Goal: Transaction & Acquisition: Purchase product/service

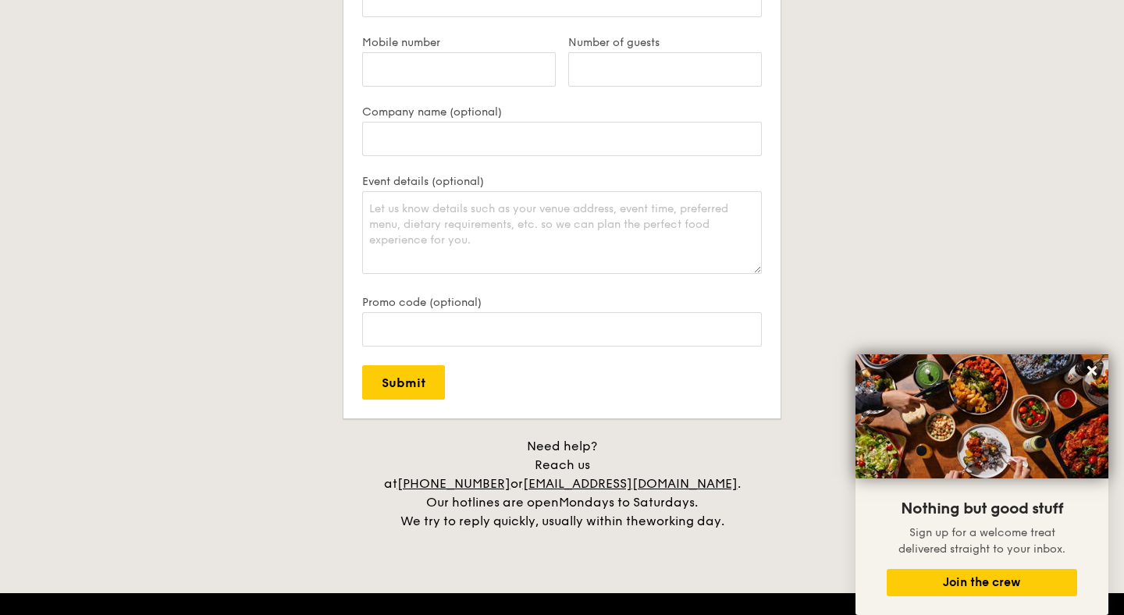
scroll to position [3572, 0]
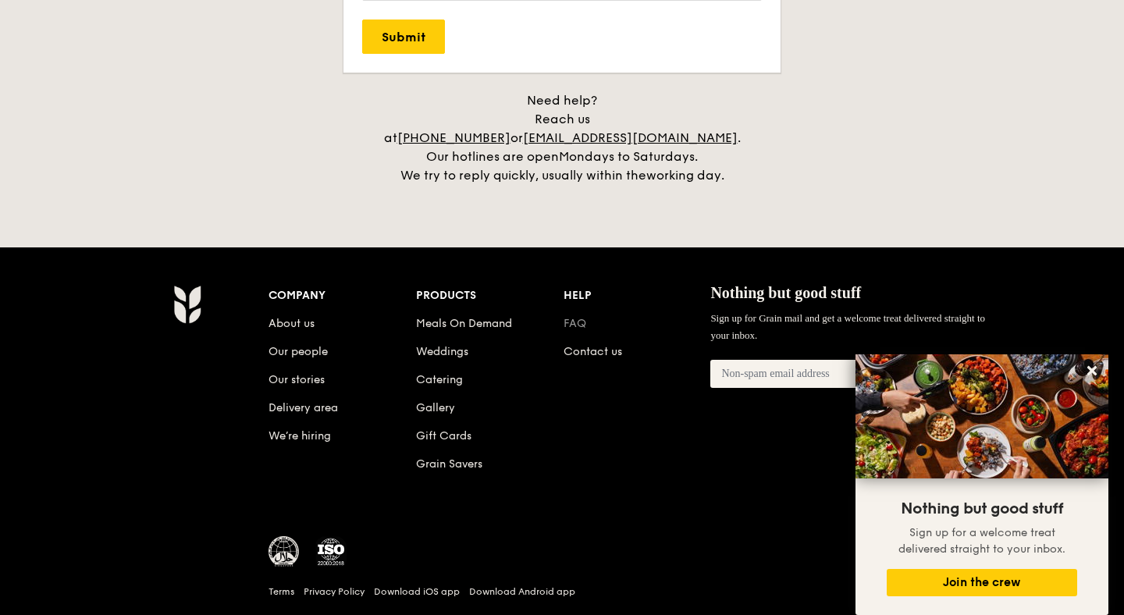
click at [582, 317] on link "FAQ" at bounding box center [575, 323] width 23 height 13
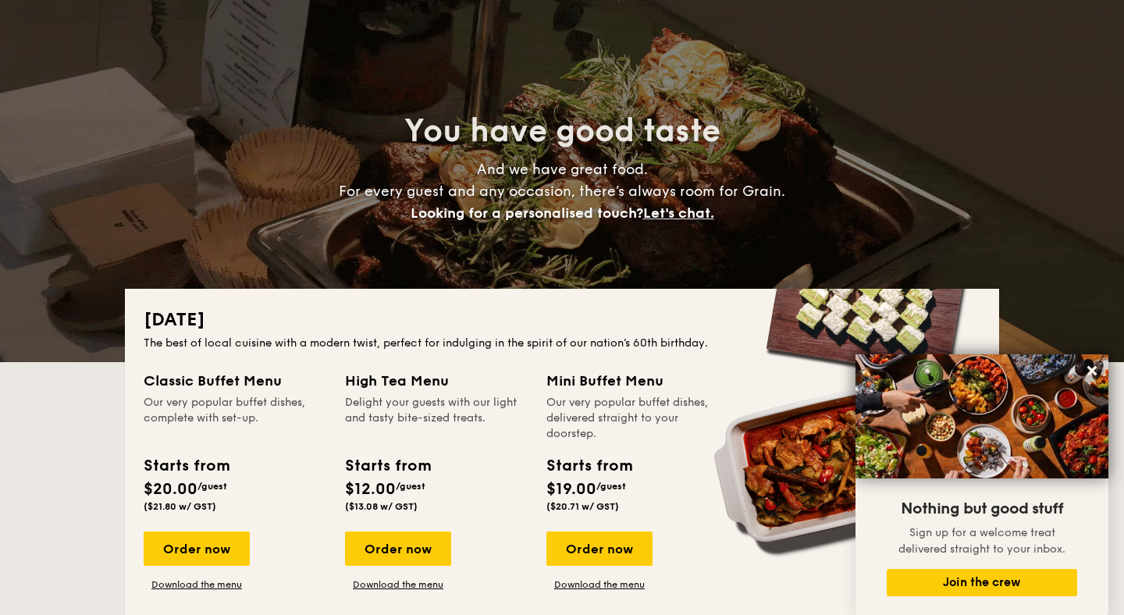
scroll to position [0, 0]
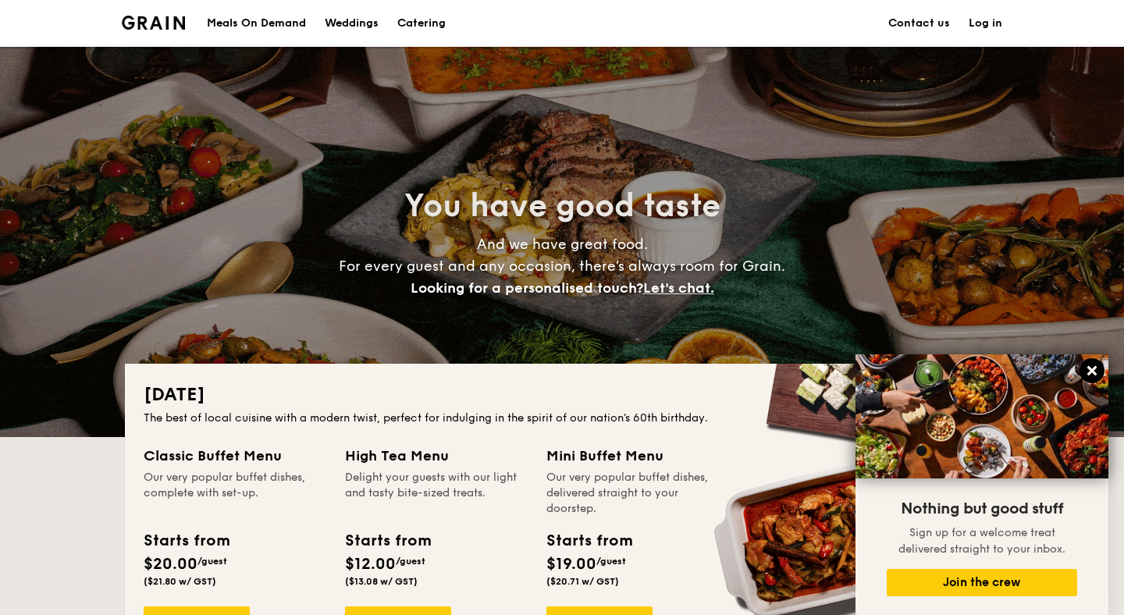
click at [1096, 374] on icon at bounding box center [1092, 370] width 9 height 9
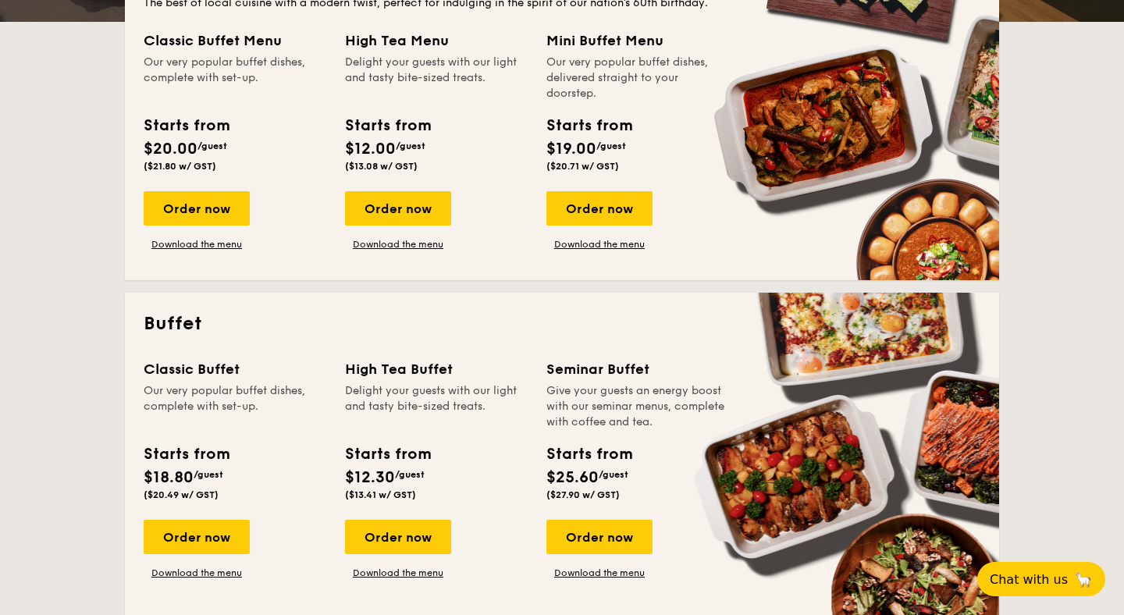
scroll to position [412, 0]
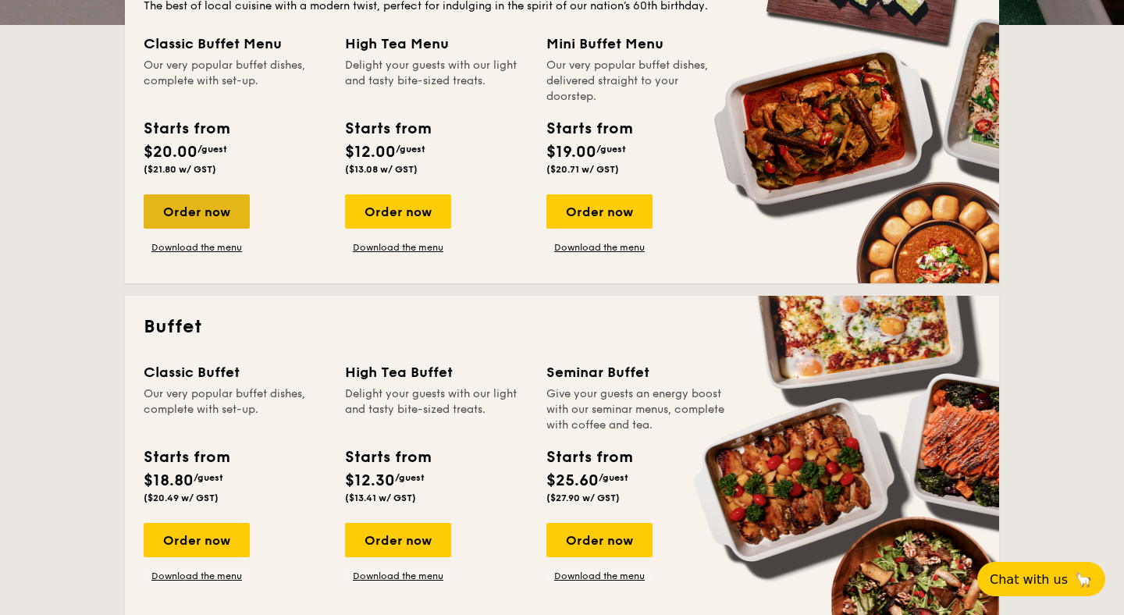
click at [183, 214] on div "Order now" at bounding box center [197, 211] width 106 height 34
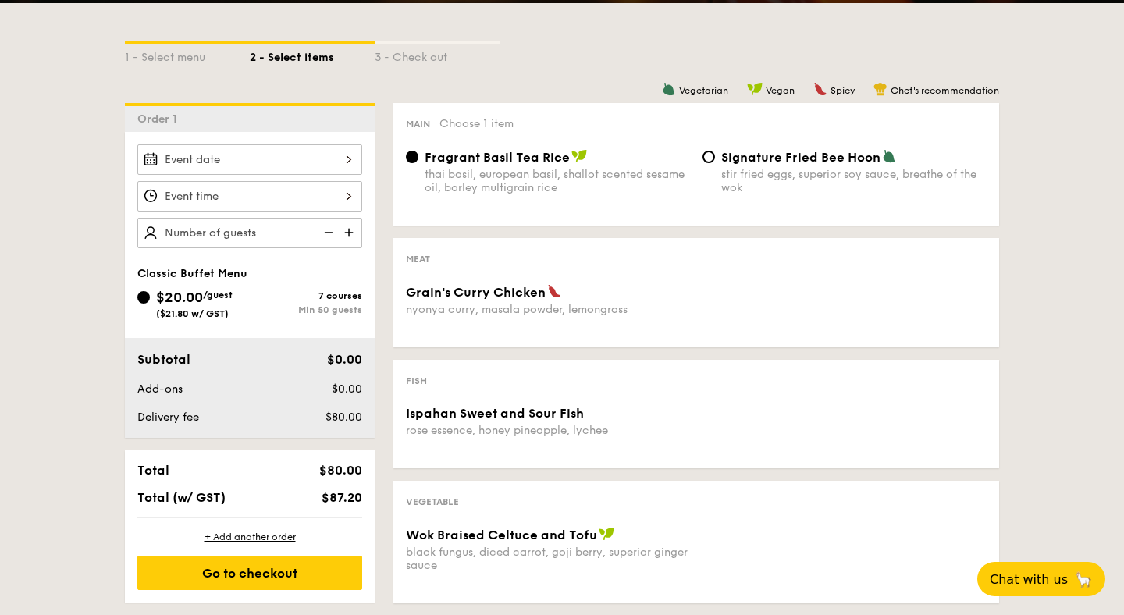
scroll to position [348, 0]
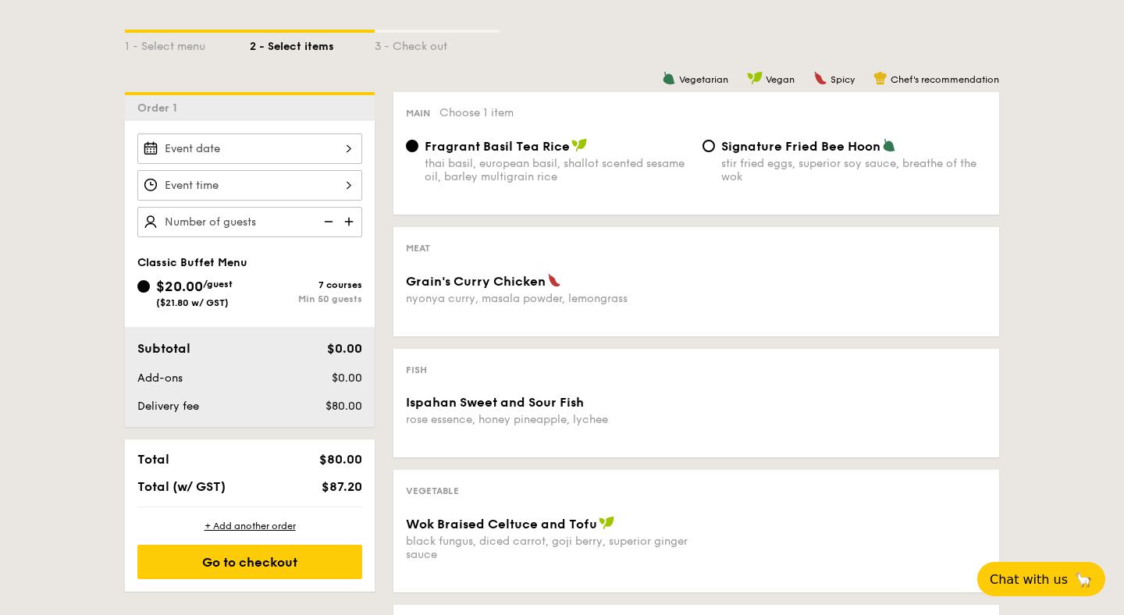
click at [311, 155] on div at bounding box center [249, 149] width 225 height 30
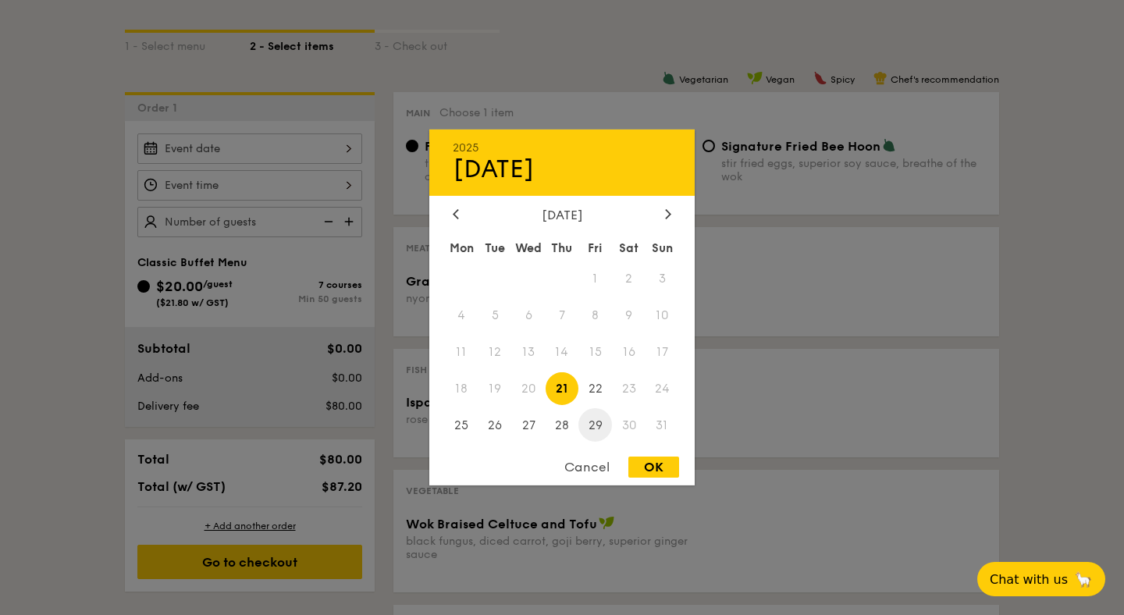
click at [599, 429] on span "29" at bounding box center [596, 425] width 34 height 34
click at [661, 475] on div "OK" at bounding box center [654, 467] width 51 height 21
type input "[DATE]"
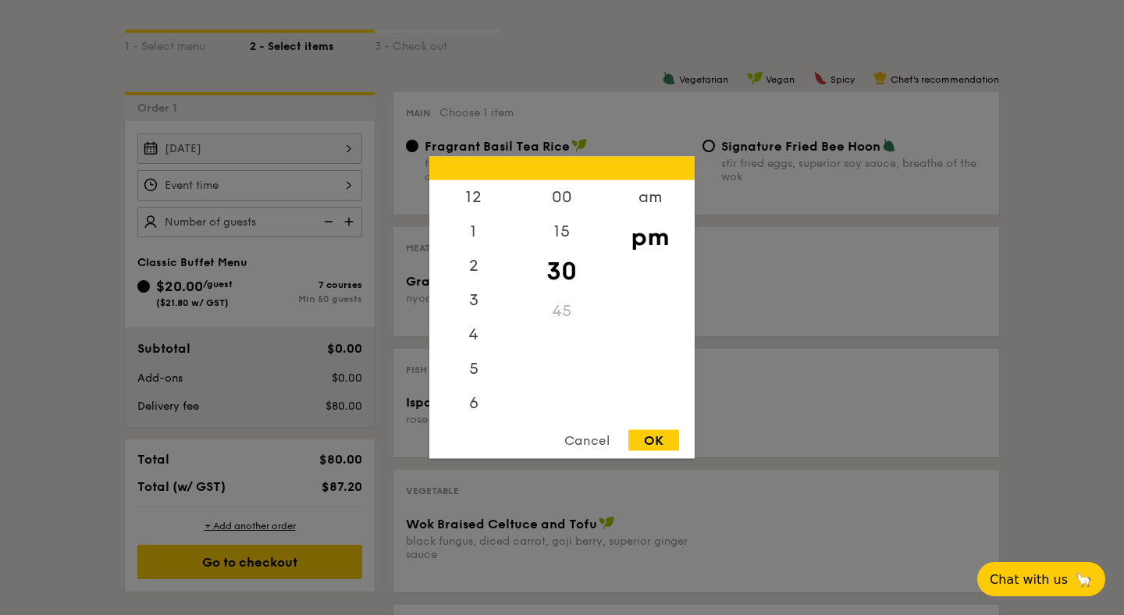
click at [348, 185] on div "12 1 2 3 4 5 6 7 8 9 10 11 00 15 30 45 am pm Cancel OK" at bounding box center [249, 185] width 225 height 30
click at [658, 443] on div "OK" at bounding box center [654, 440] width 51 height 21
type input "7:30PM"
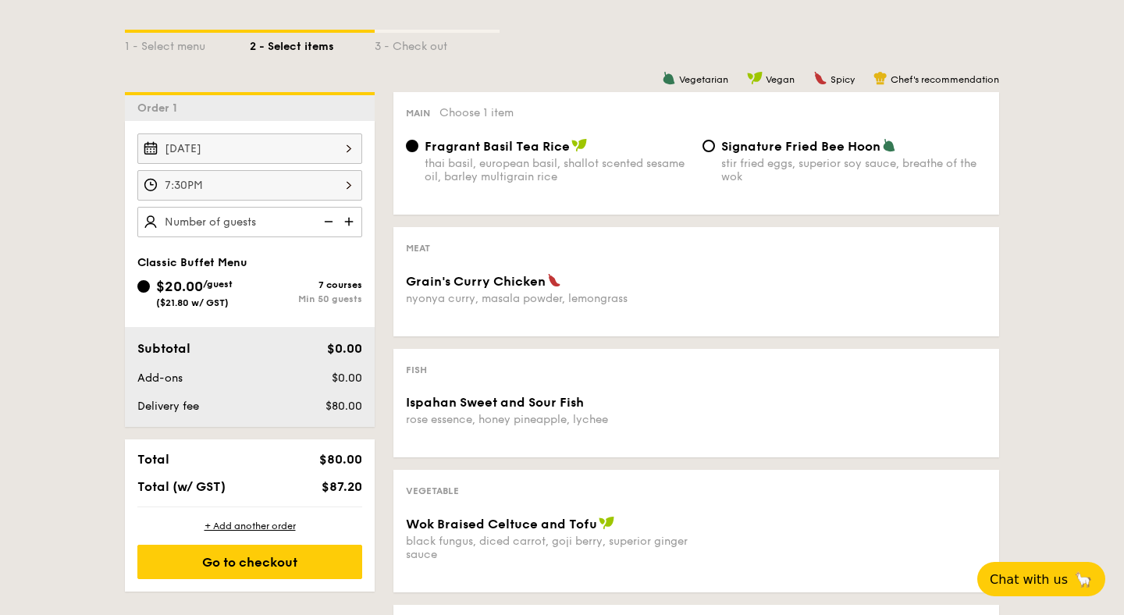
click at [352, 223] on img at bounding box center [350, 222] width 23 height 30
type input "50 guests"
click at [334, 218] on img at bounding box center [326, 222] width 23 height 30
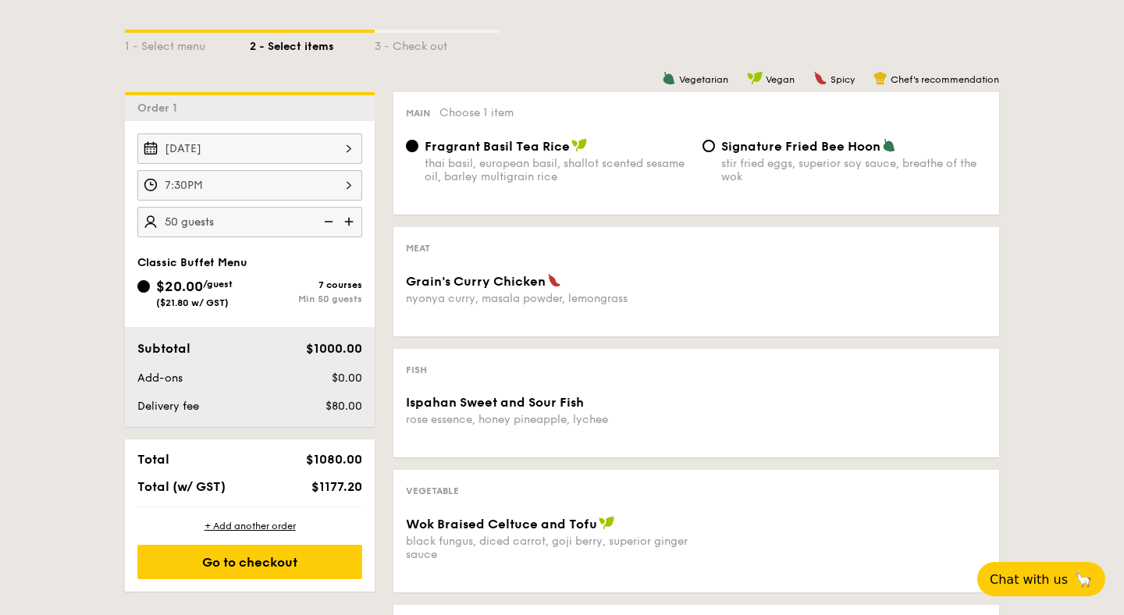
click at [334, 218] on img at bounding box center [326, 222] width 23 height 30
click at [329, 224] on img at bounding box center [326, 222] width 23 height 30
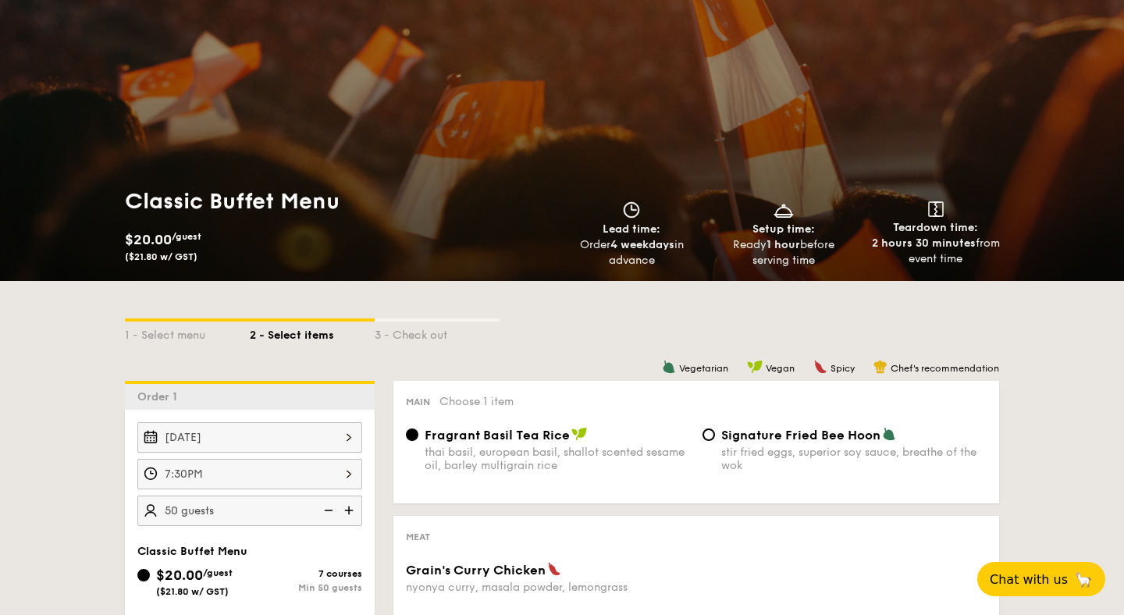
scroll to position [133, 0]
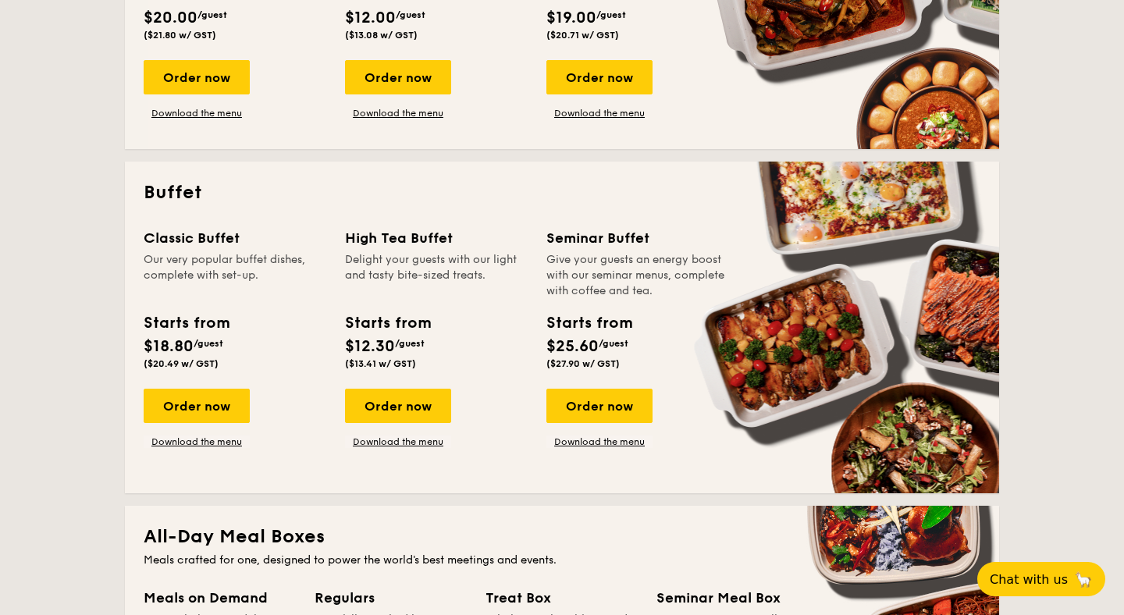
scroll to position [572, 0]
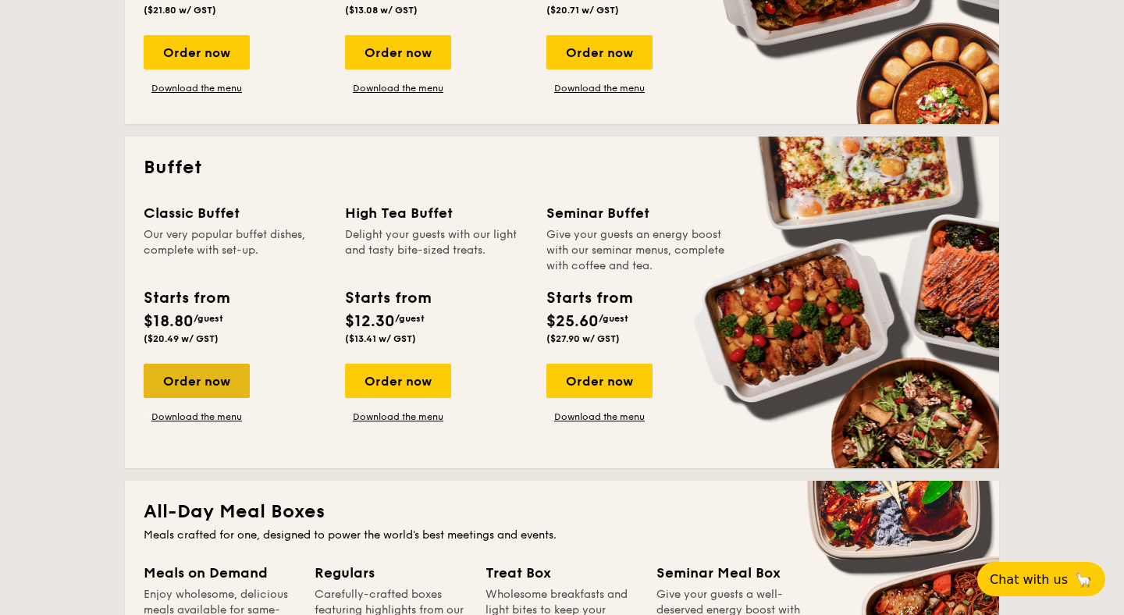
click at [202, 371] on div "Order now" at bounding box center [197, 381] width 106 height 34
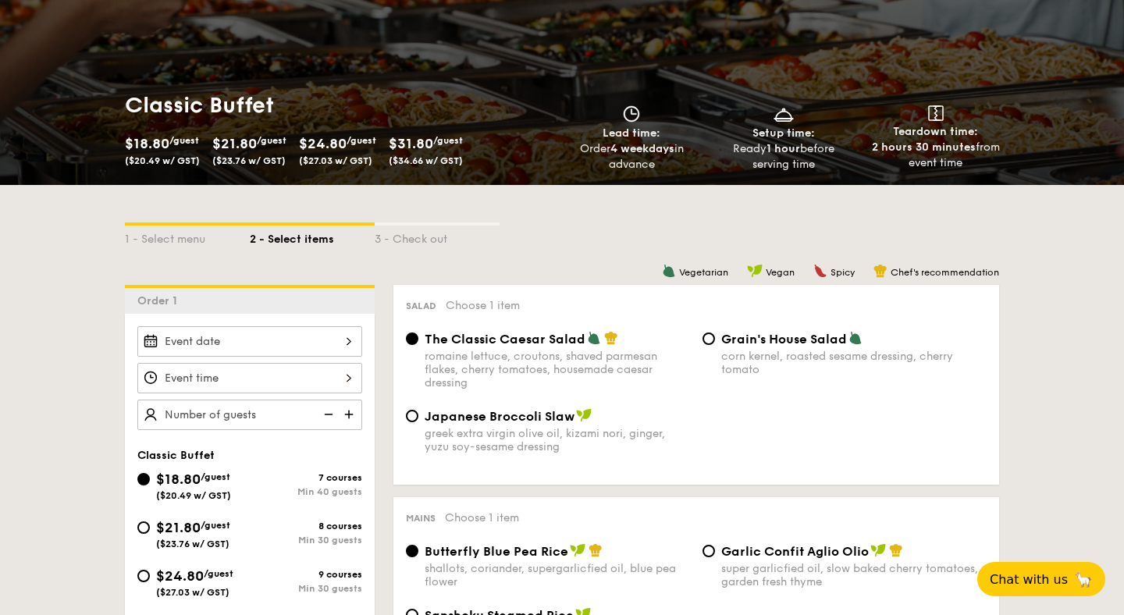
scroll to position [225, 0]
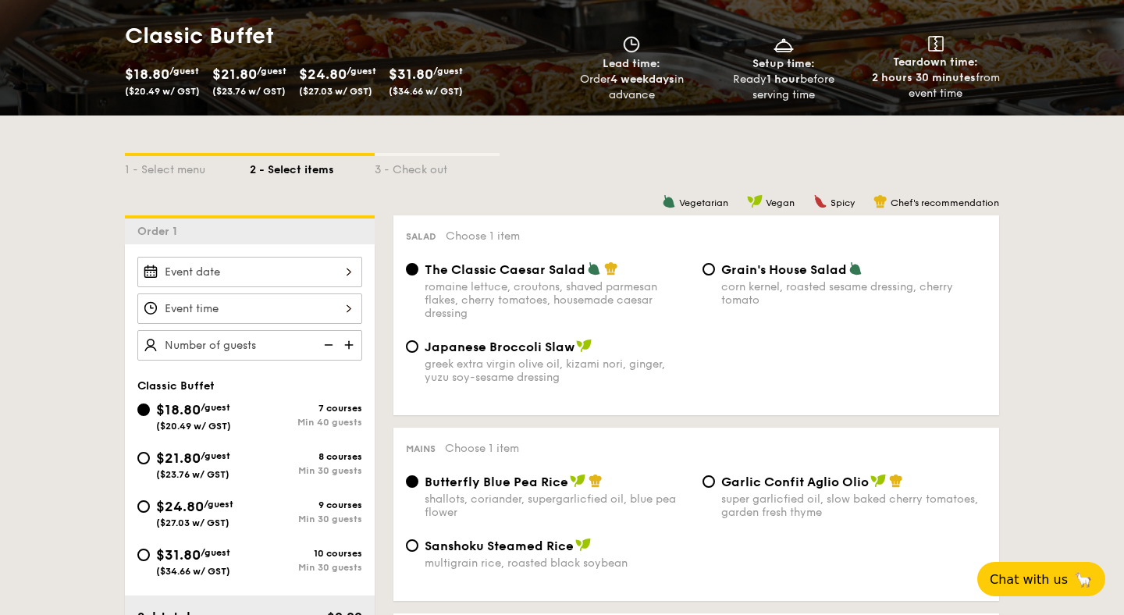
click at [199, 454] on span "$21.80" at bounding box center [178, 458] width 45 height 17
click at [150, 454] on input "$21.80 /guest ($23.76 w/ GST) 8 courses Min 30 guests" at bounding box center [143, 458] width 12 height 12
radio input "true"
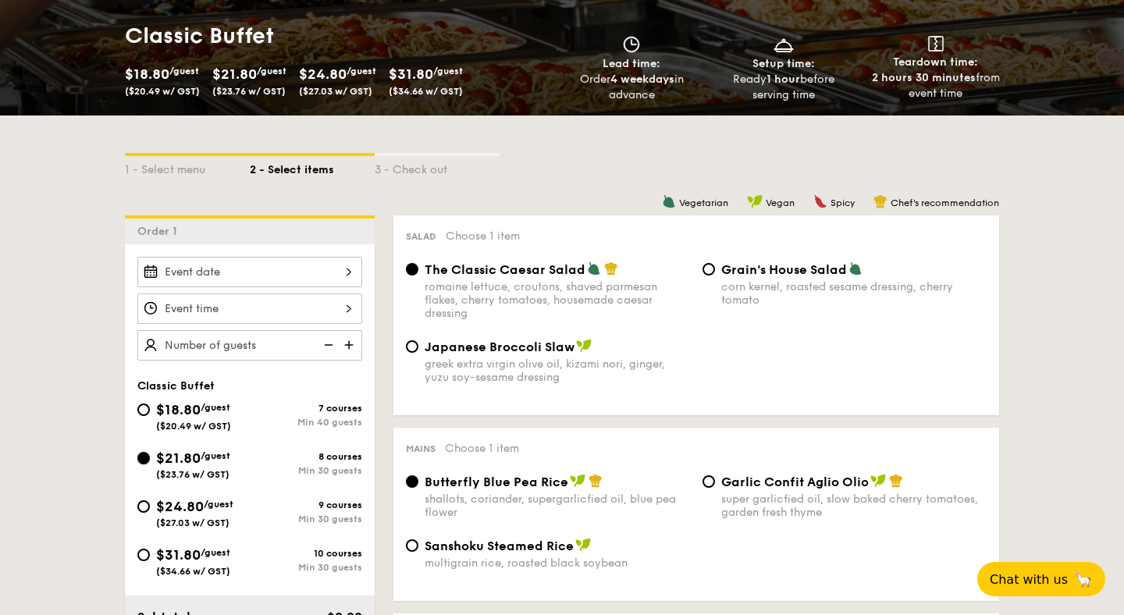
radio input "true"
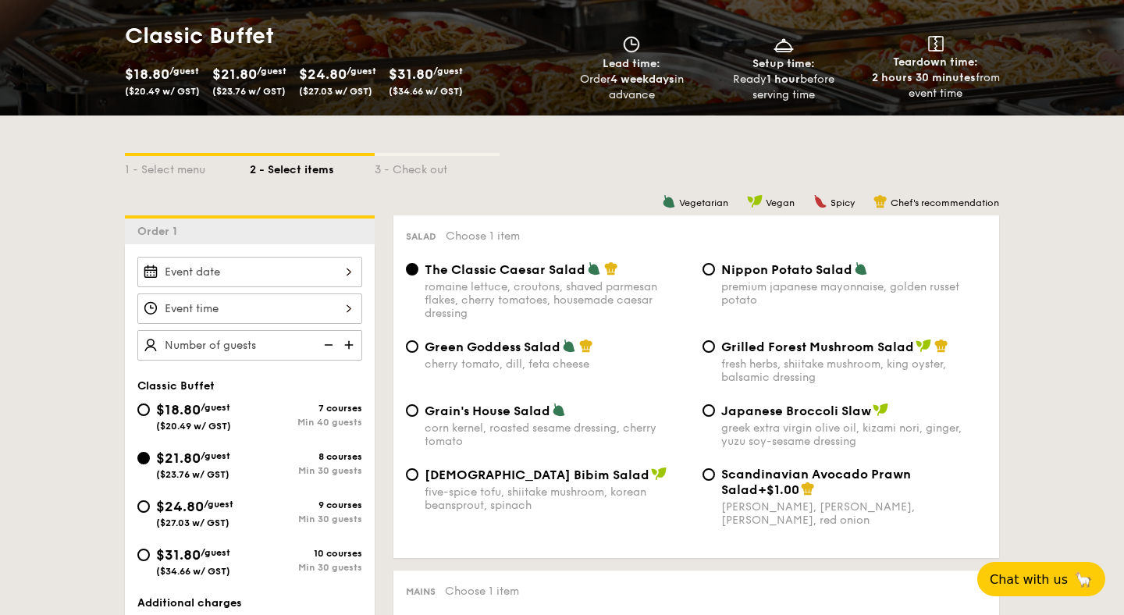
click at [335, 271] on div at bounding box center [249, 272] width 225 height 30
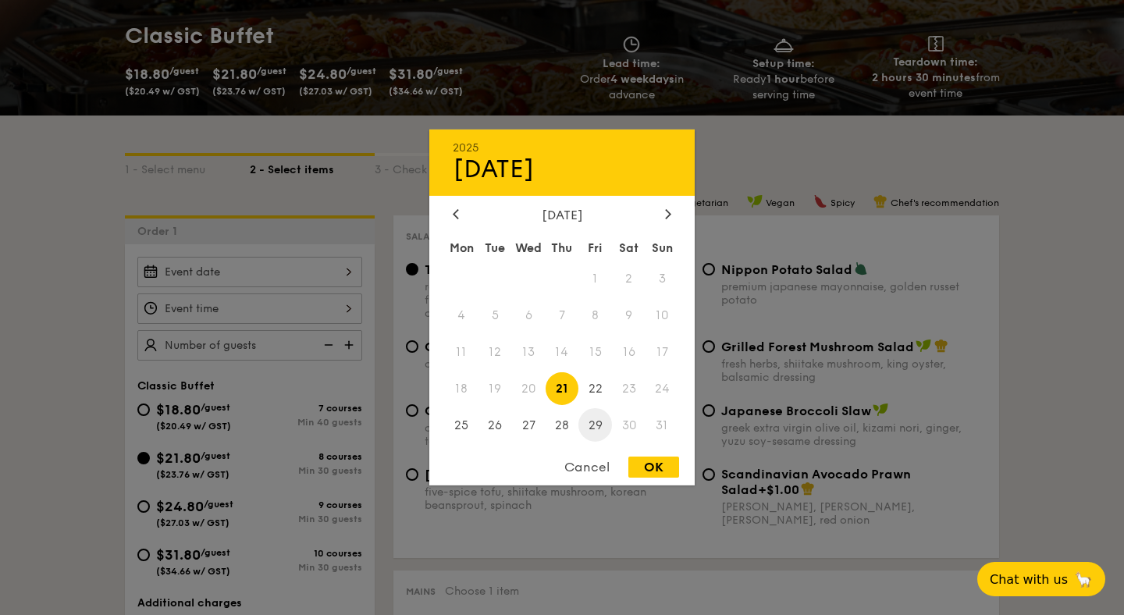
click at [593, 422] on span "29" at bounding box center [596, 425] width 34 height 34
click at [658, 463] on div "OK" at bounding box center [654, 467] width 51 height 21
type input "[DATE]"
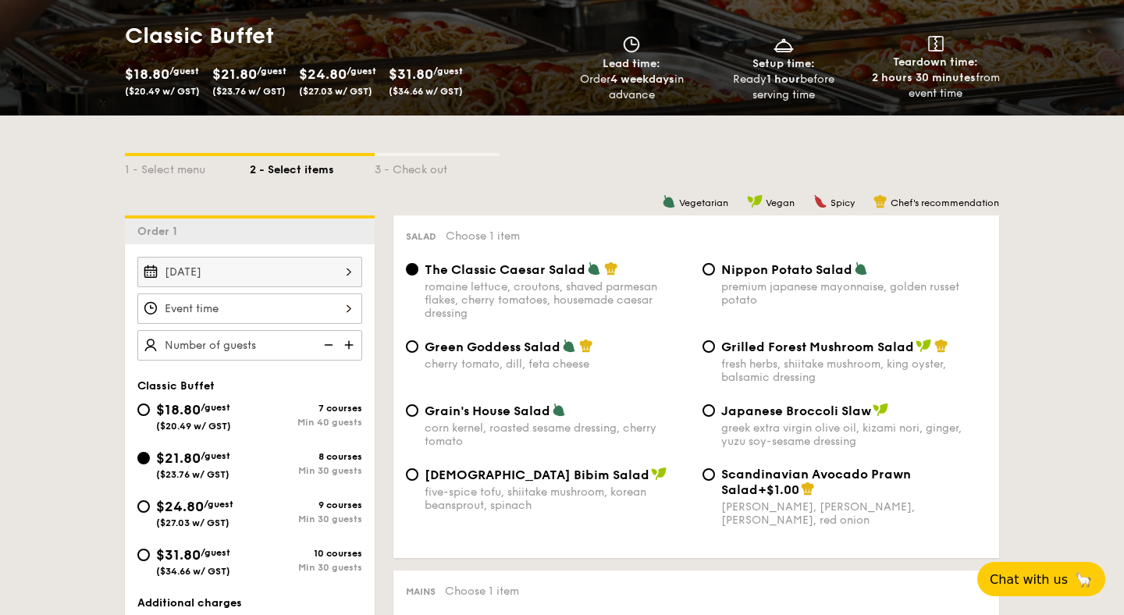
click at [324, 317] on div at bounding box center [249, 309] width 225 height 30
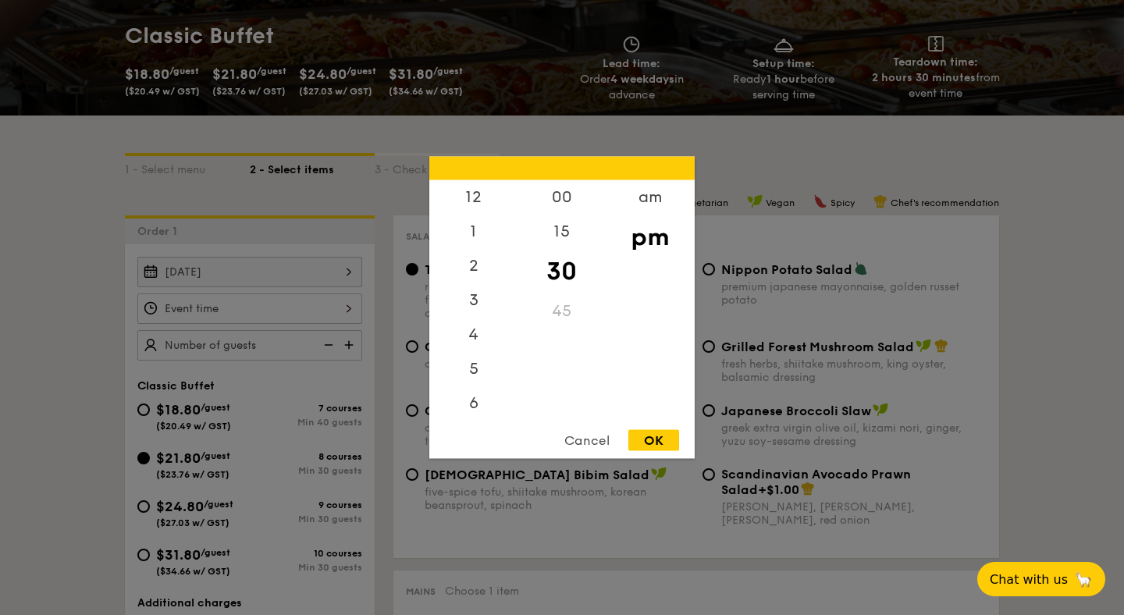
scroll to position [69, 0]
click at [658, 438] on div "OK" at bounding box center [654, 440] width 51 height 21
type input "7:30PM"
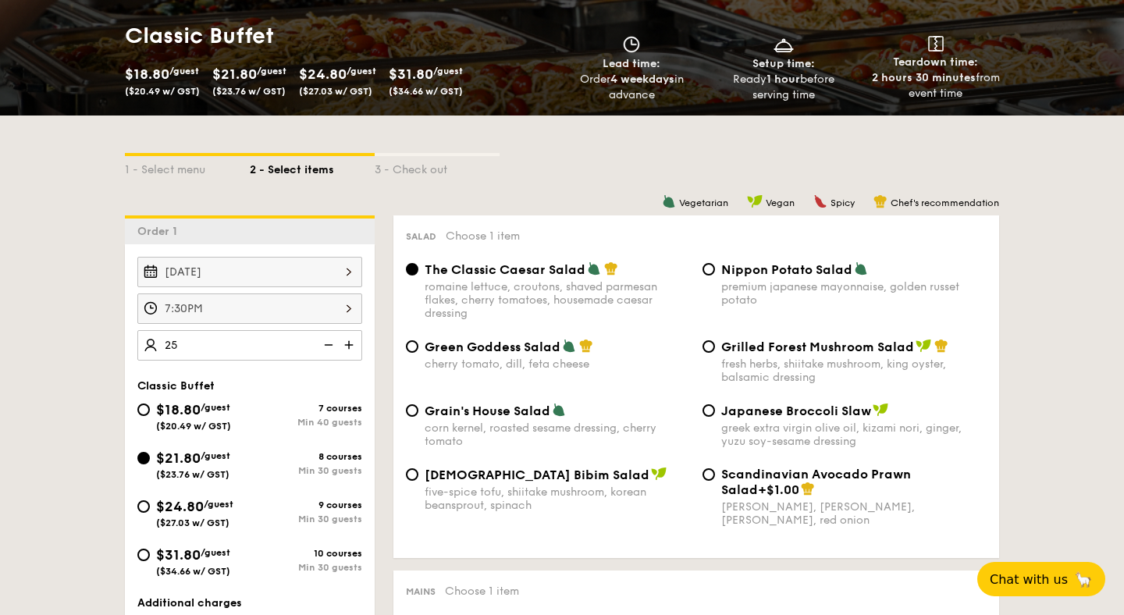
type input "25"
click at [233, 349] on input "25" at bounding box center [249, 345] width 225 height 30
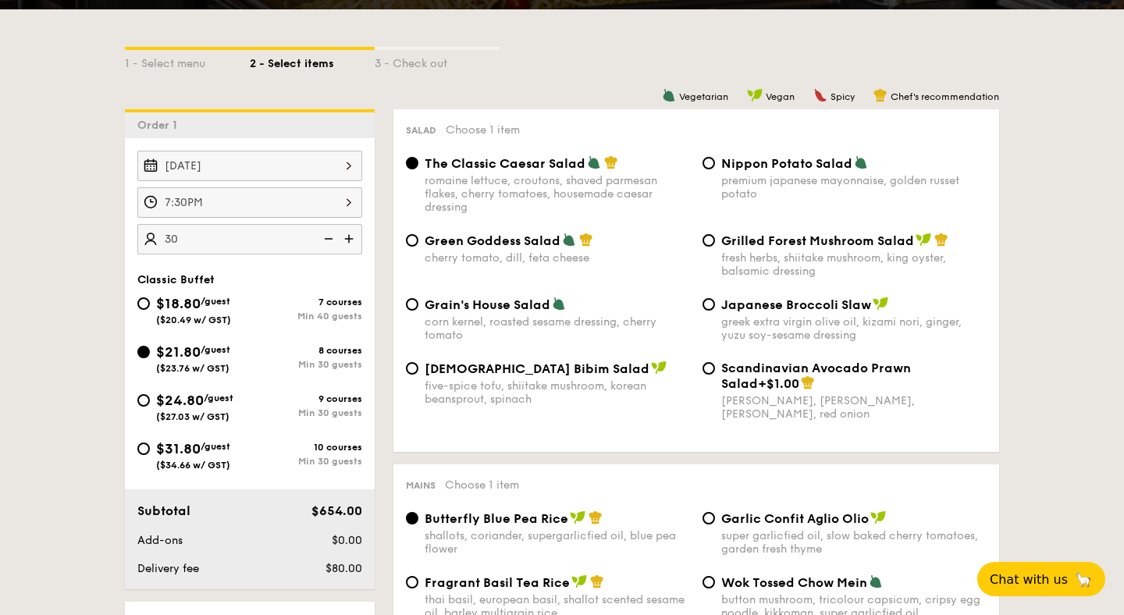
scroll to position [330, 0]
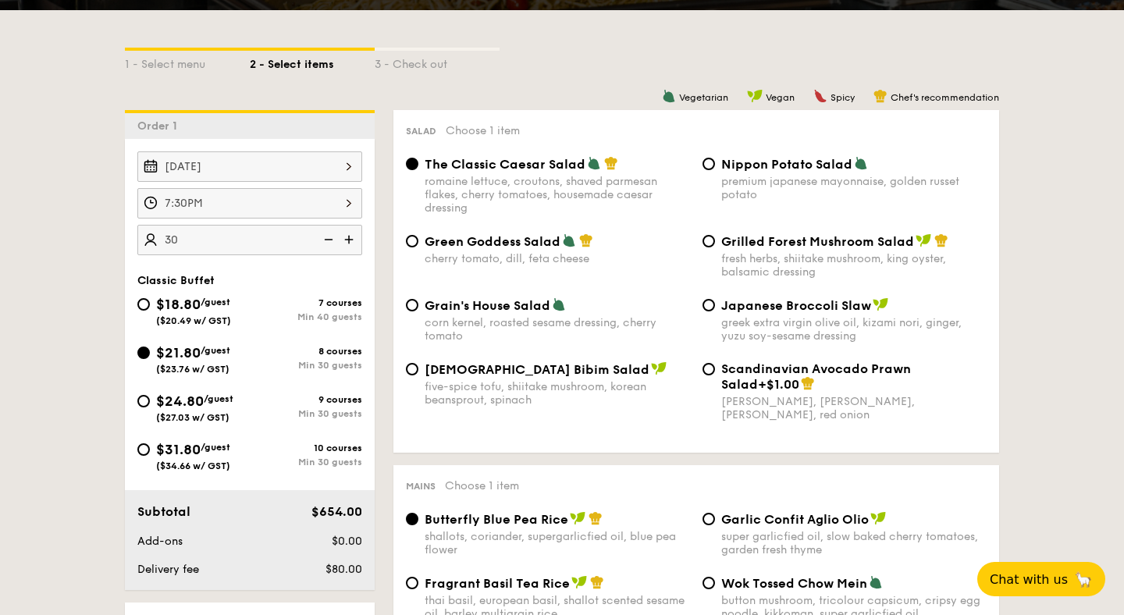
type input "30 guests"
click at [527, 244] on span "Green Goddess Salad" at bounding box center [493, 241] width 136 height 15
click at [419, 244] on input "Green Goddess Salad cherry tomato, [PERSON_NAME], feta cheese" at bounding box center [412, 241] width 12 height 12
radio input "true"
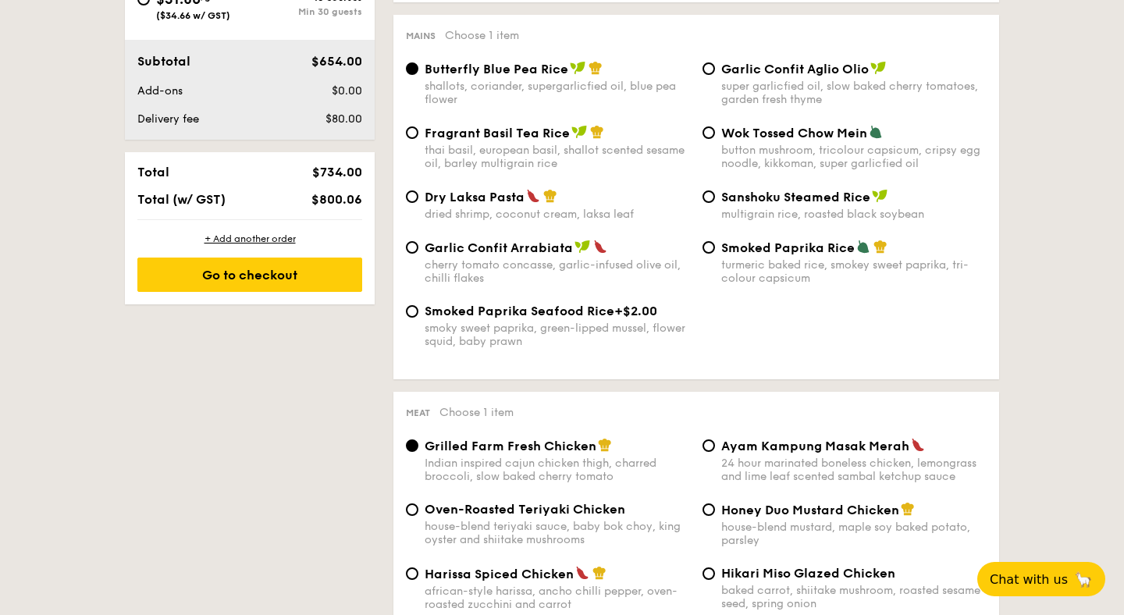
scroll to position [779, 0]
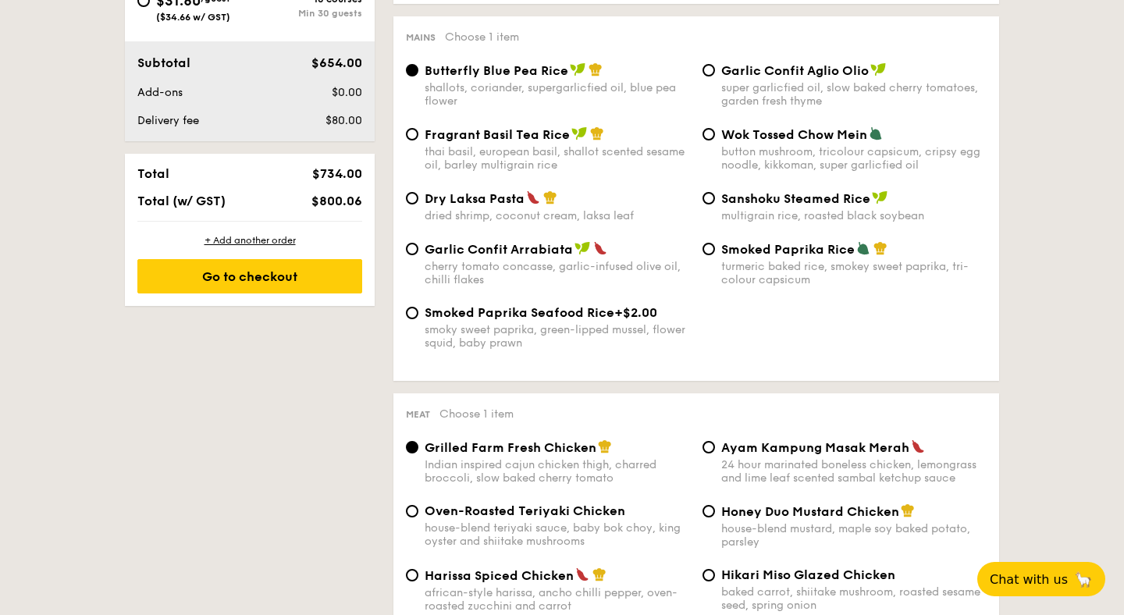
click at [789, 73] on span "Garlic Confit Aglio Olio" at bounding box center [796, 70] width 148 height 15
click at [715, 73] on input "Garlic Confit Aglio Olio super garlicfied oil, slow baked cherry tomatoes, gard…" at bounding box center [709, 70] width 12 height 12
radio input "true"
click at [789, 73] on span "Garlic Confit Aglio Olio" at bounding box center [796, 70] width 148 height 15
click at [715, 73] on input "Garlic Confit Aglio Olio super garlicfied oil, slow baked cherry tomatoes, gard…" at bounding box center [709, 70] width 12 height 12
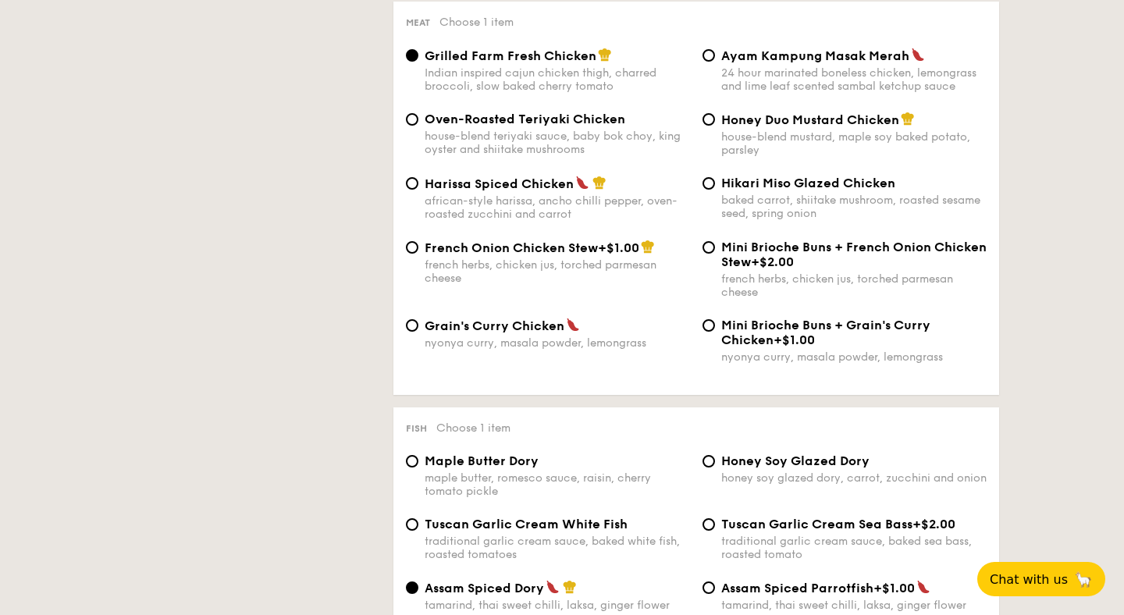
scroll to position [1193, 0]
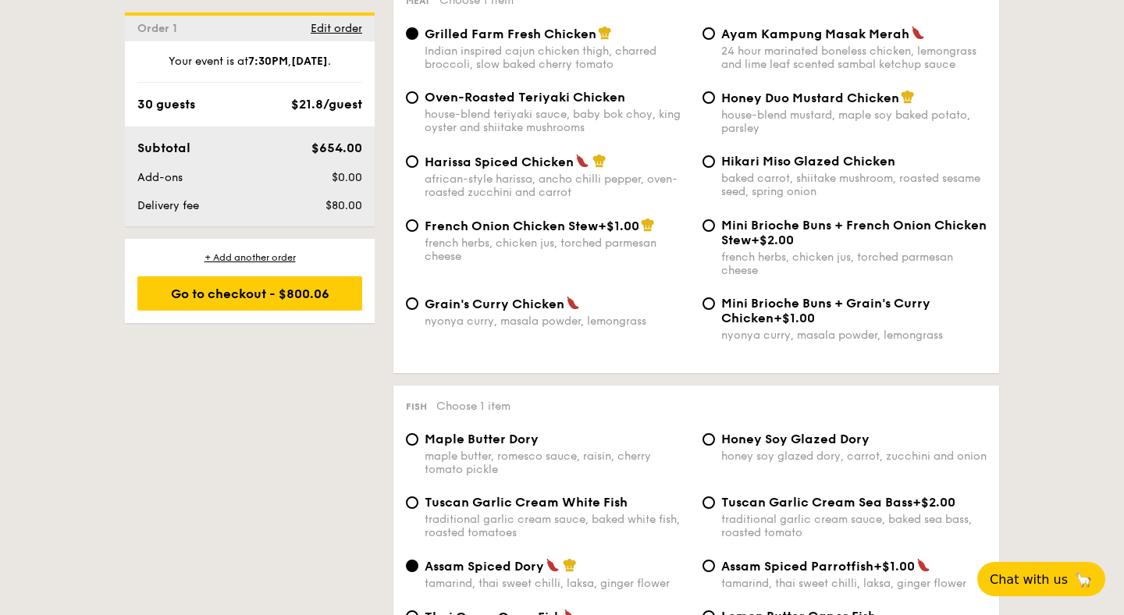
click at [501, 184] on div "african-style harissa, ancho chilli pepper, oven-roasted zucchini and carrot" at bounding box center [557, 186] width 265 height 27
click at [419, 168] on input "Harissa Spiced Chicken african-style harissa, ancho chilli pepper, oven-roasted…" at bounding box center [412, 161] width 12 height 12
radio input "true"
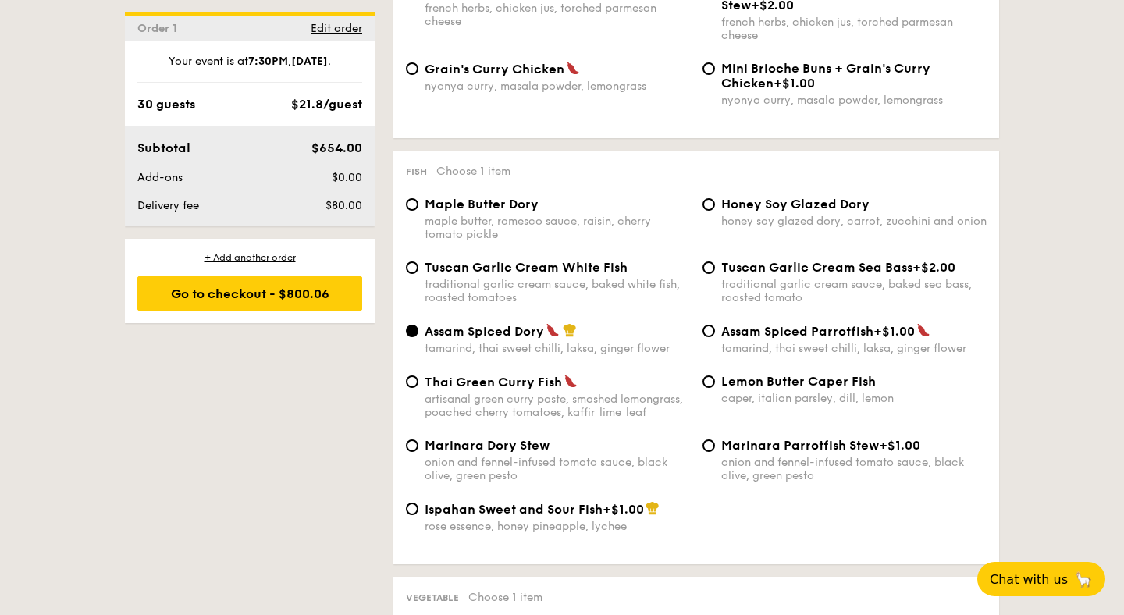
scroll to position [1515, 0]
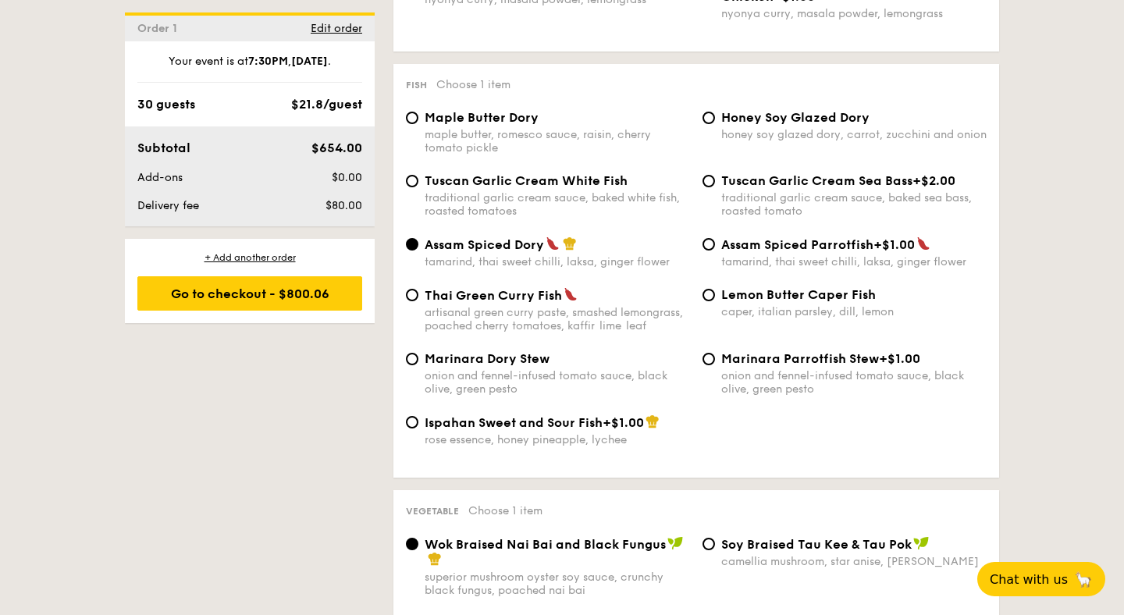
click at [603, 187] on span "Tuscan Garlic Cream White Fish" at bounding box center [526, 180] width 203 height 15
click at [419, 187] on input "Tuscan Garlic Cream White Fish traditional garlic cream sauce, baked white fish…" at bounding box center [412, 181] width 12 height 12
radio input "true"
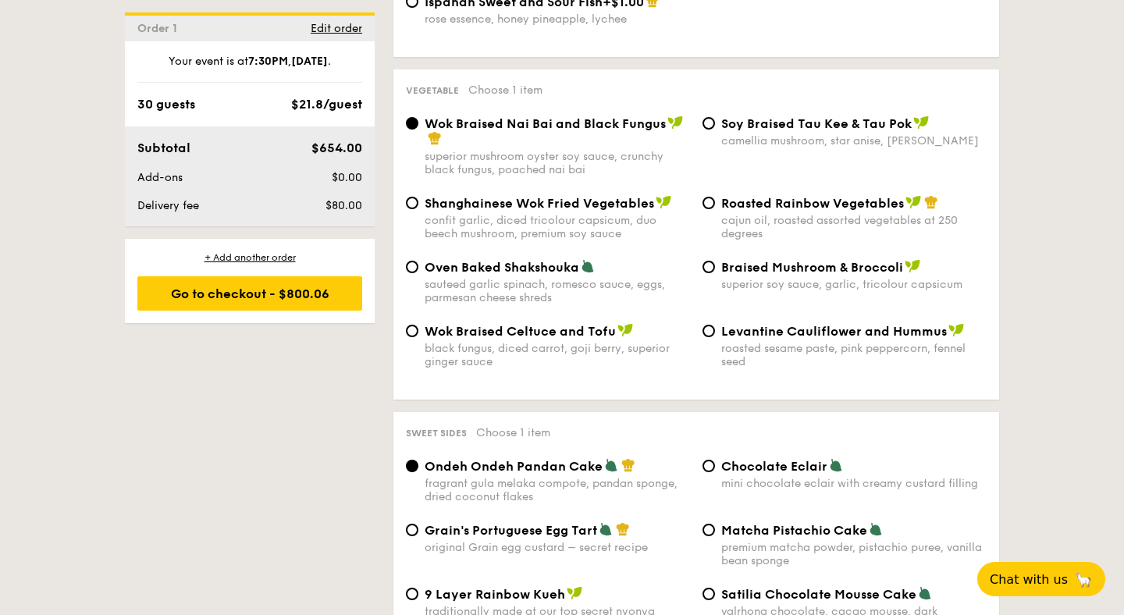
scroll to position [1951, 0]
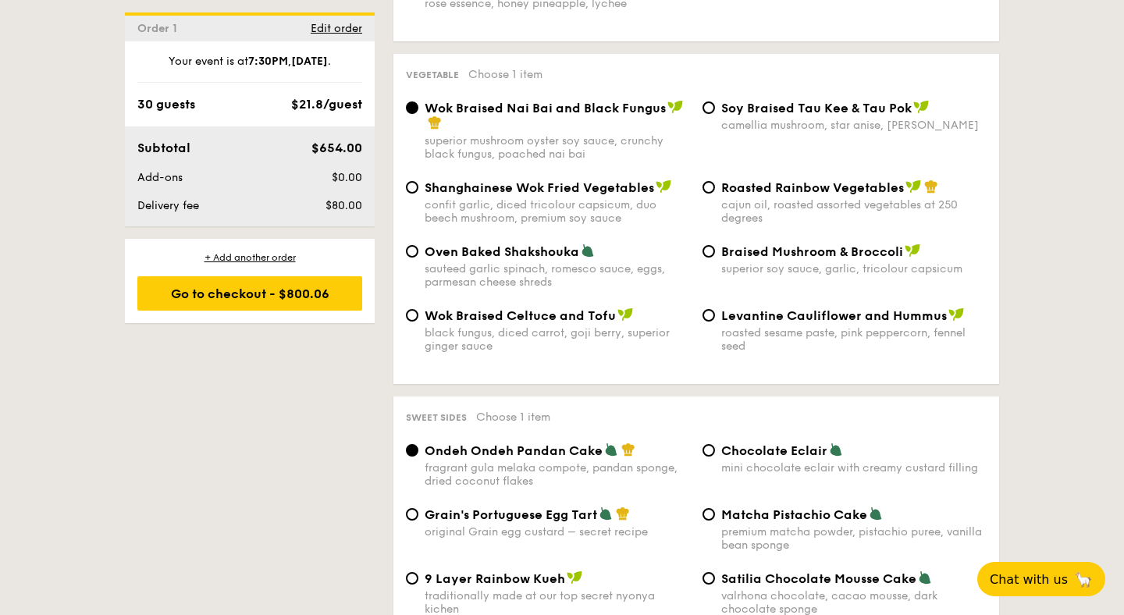
click at [792, 323] on span "Levantine Cauliflower and Hummus" at bounding box center [835, 315] width 226 height 15
click at [715, 322] on input "Levantine Cauliflower and Hummus roasted sesame paste, pink peppercorn, fennel …" at bounding box center [709, 315] width 12 height 12
radio input "true"
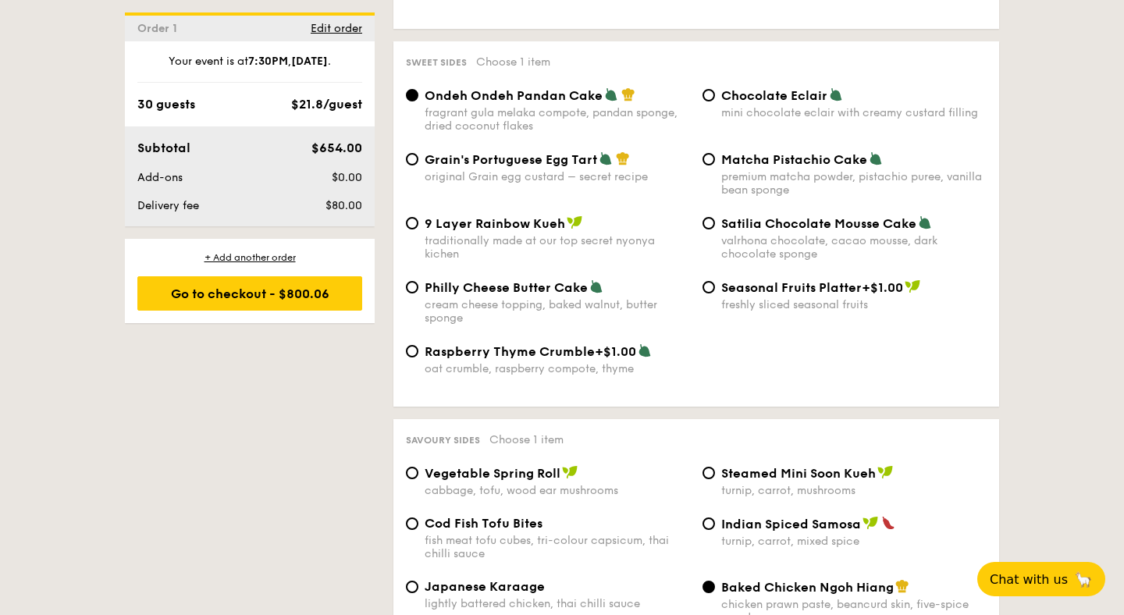
scroll to position [2311, 0]
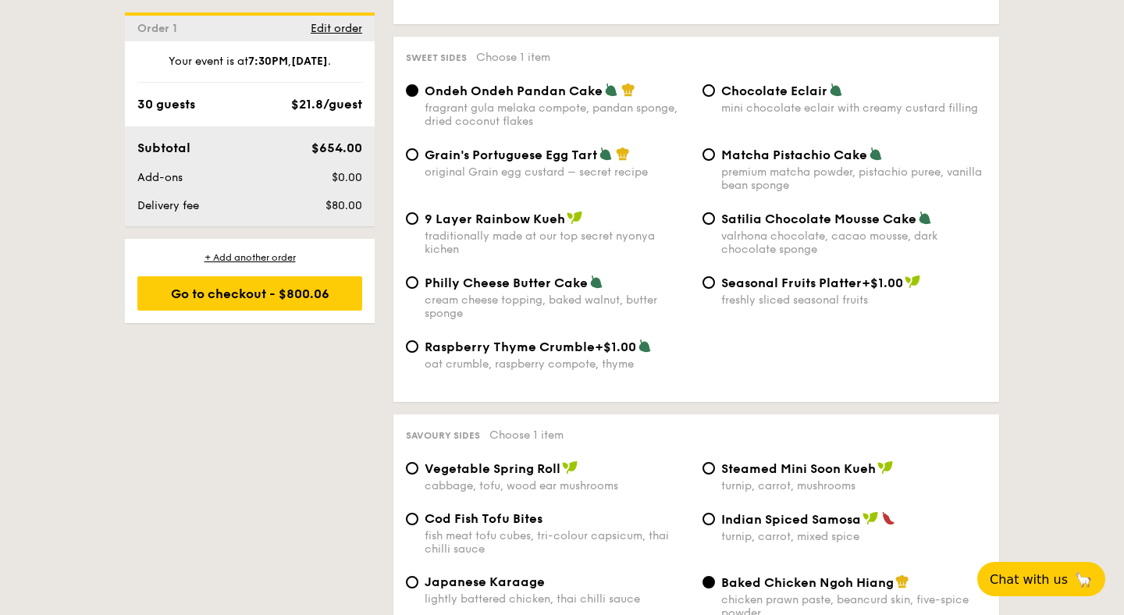
click at [762, 98] on span "Chocolate Eclair" at bounding box center [775, 91] width 106 height 15
click at [715, 97] on input "Chocolate Eclair mini chocolate eclair with creamy custard filling" at bounding box center [709, 90] width 12 height 12
radio input "true"
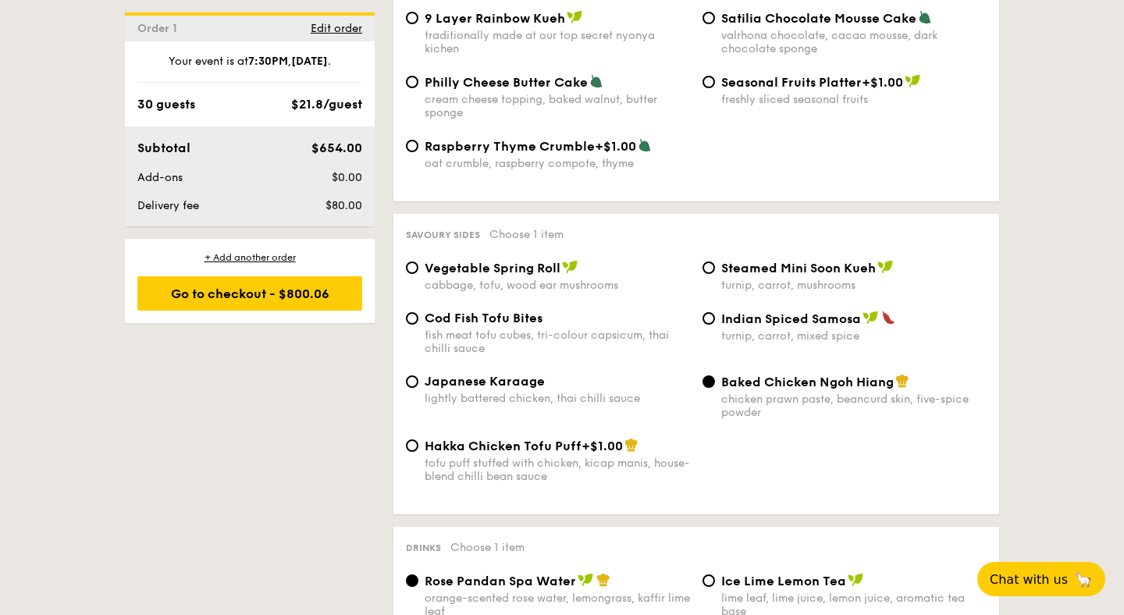
scroll to position [2677, 0]
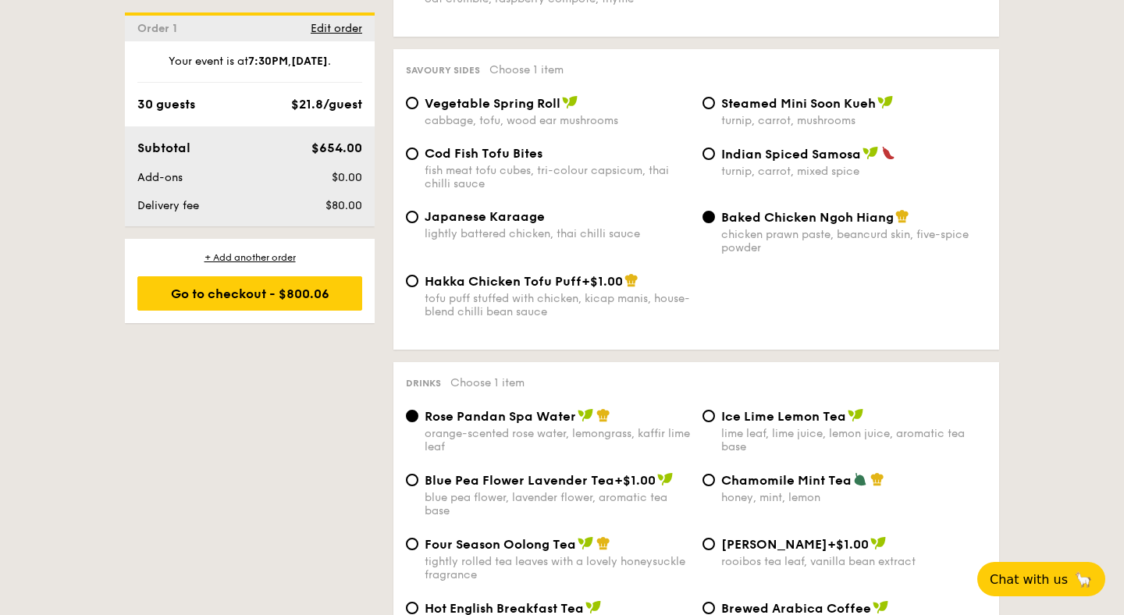
click at [576, 127] on div "Vegetable Spring Roll cabbage, tofu, wood ear mushrooms" at bounding box center [557, 111] width 265 height 32
click at [419, 109] on input "Vegetable Spring Roll cabbage, tofu, wood ear mushrooms" at bounding box center [412, 103] width 12 height 12
radio input "true"
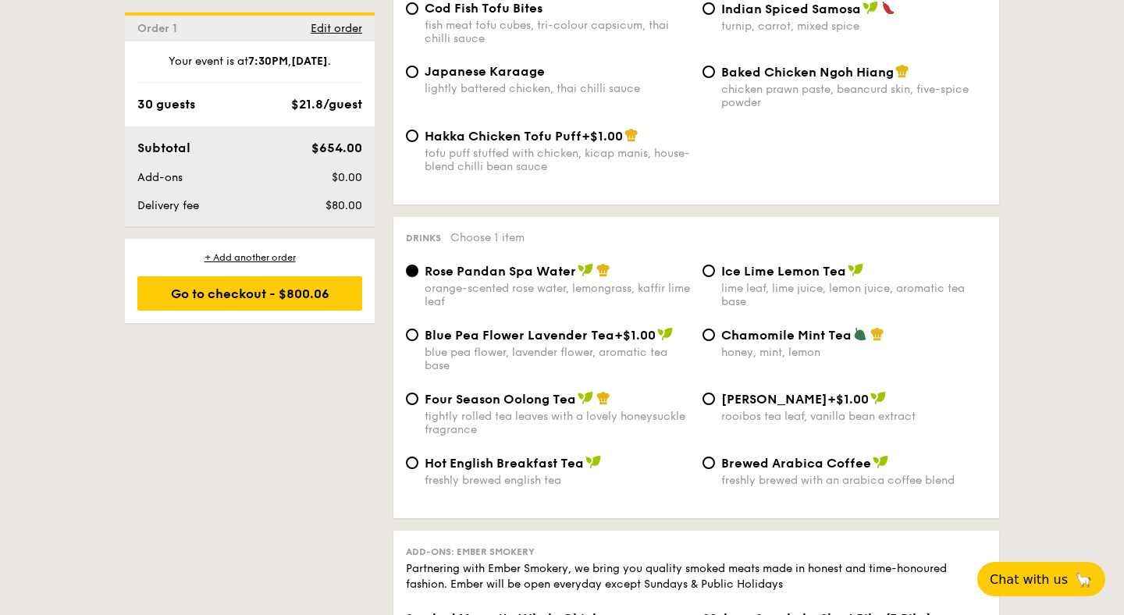
scroll to position [2924, 0]
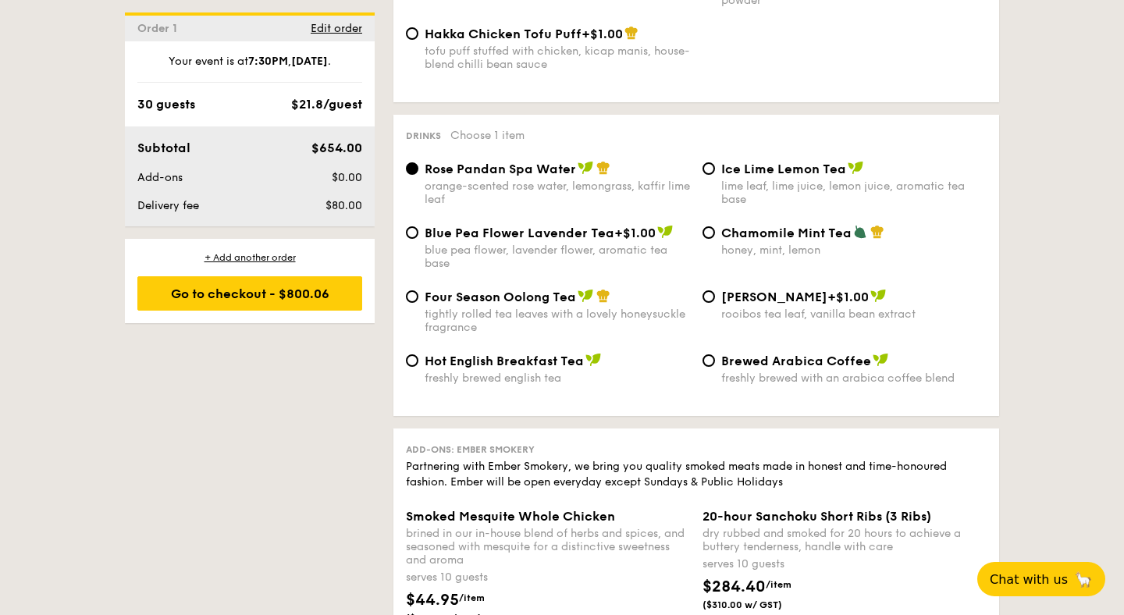
click at [742, 206] on div "lime leaf, lime juice, lemon juice, aromatic tea base" at bounding box center [854, 193] width 265 height 27
click at [715, 175] on input "Ice Lime Lemon Tea lime leaf, lime juice, lemon juice, aromatic tea base" at bounding box center [709, 168] width 12 height 12
radio input "true"
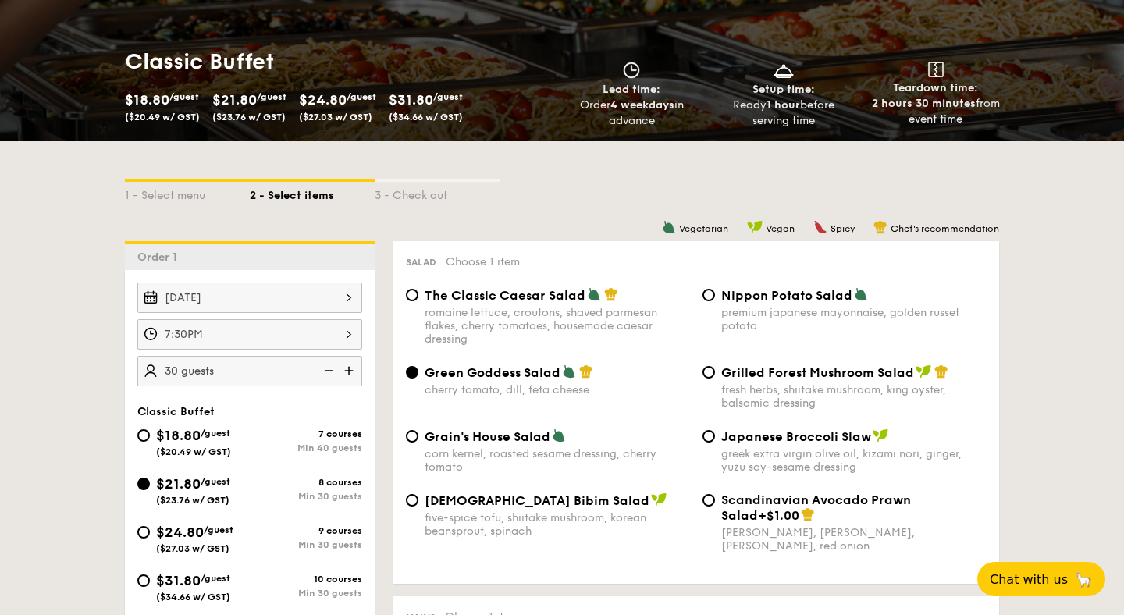
scroll to position [277, 0]
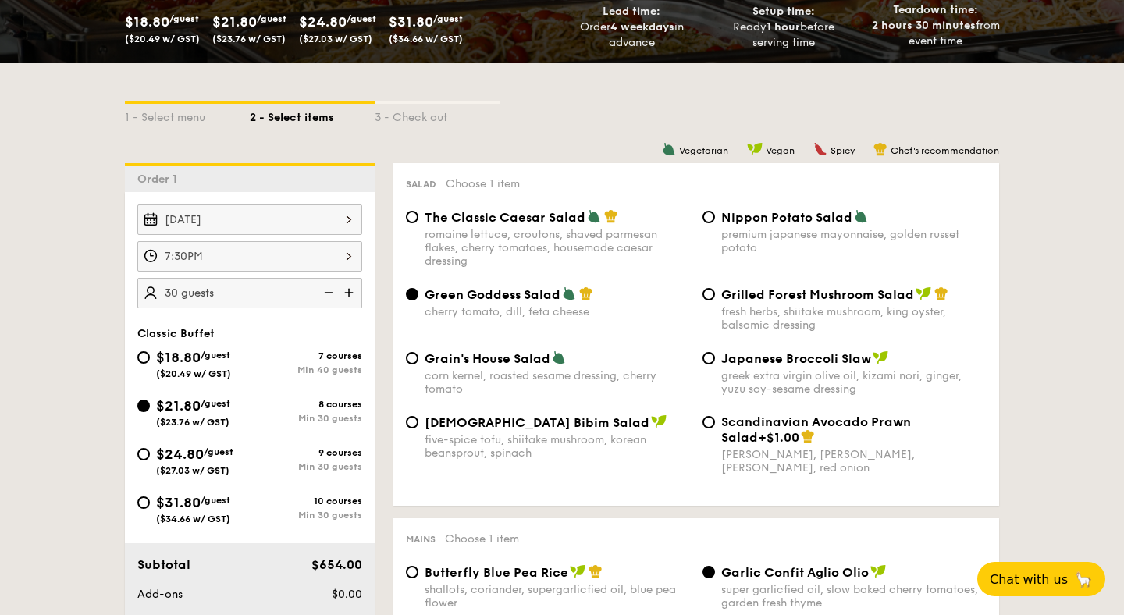
click at [233, 458] on span "/guest" at bounding box center [219, 452] width 30 height 11
click at [150, 458] on input "$24.80 /guest ($27.03 w/ GST) 9 courses Min 30 guests" at bounding box center [143, 454] width 12 height 12
radio input "true"
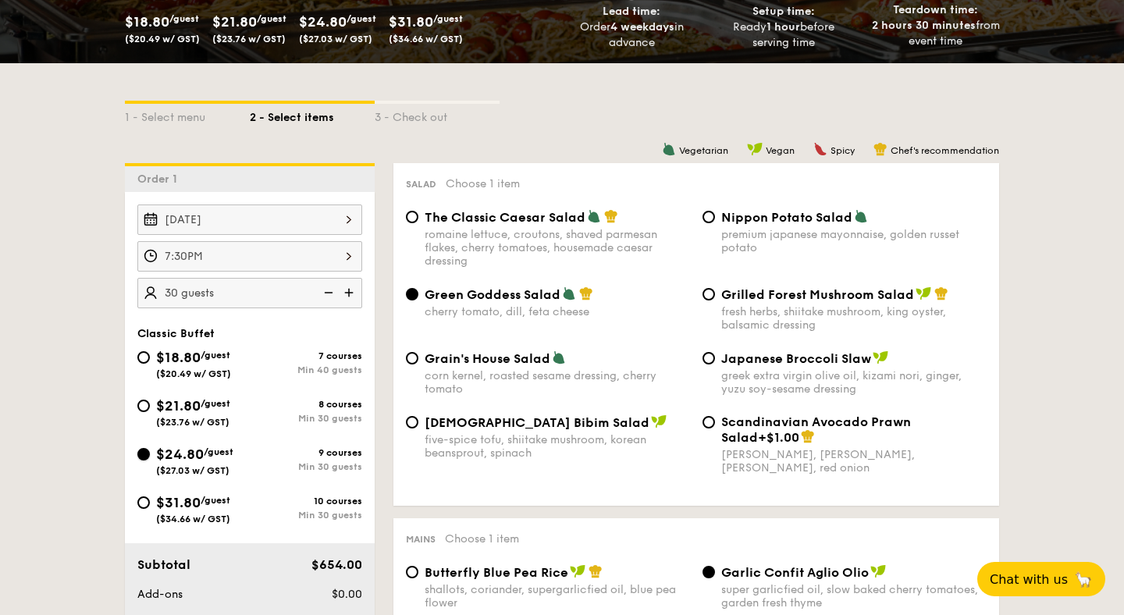
radio input "true"
radio input "false"
radio input "true"
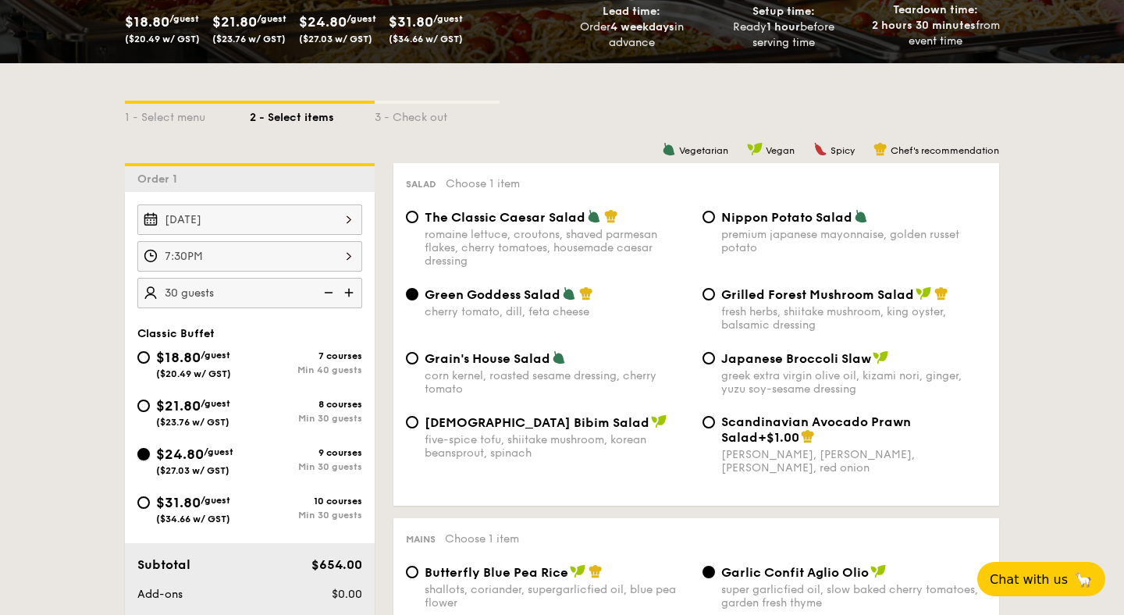
radio input "true"
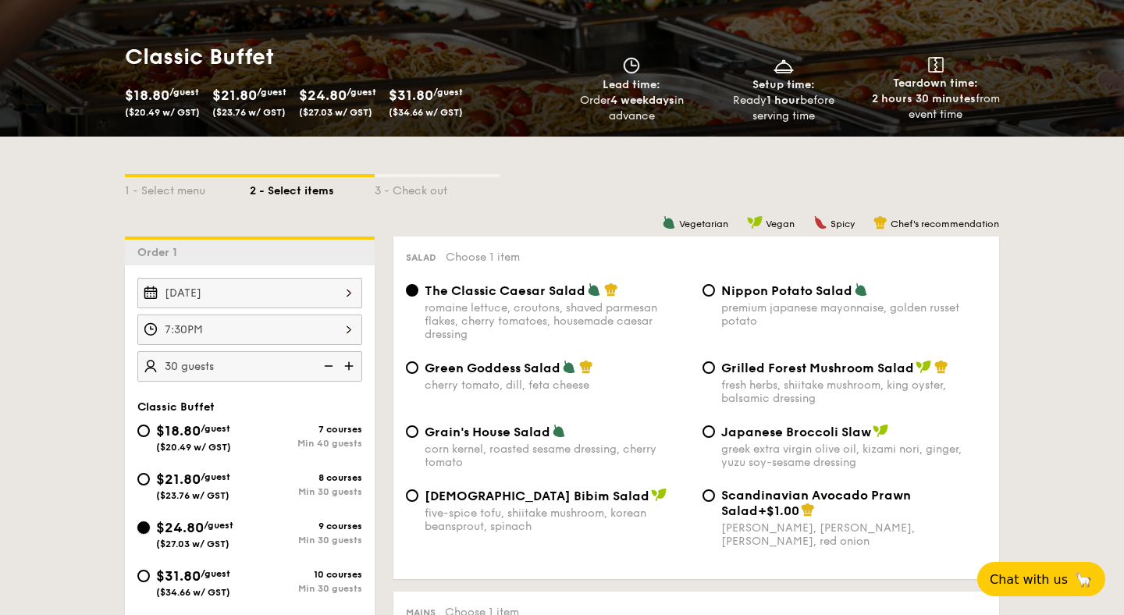
scroll to position [244, 0]
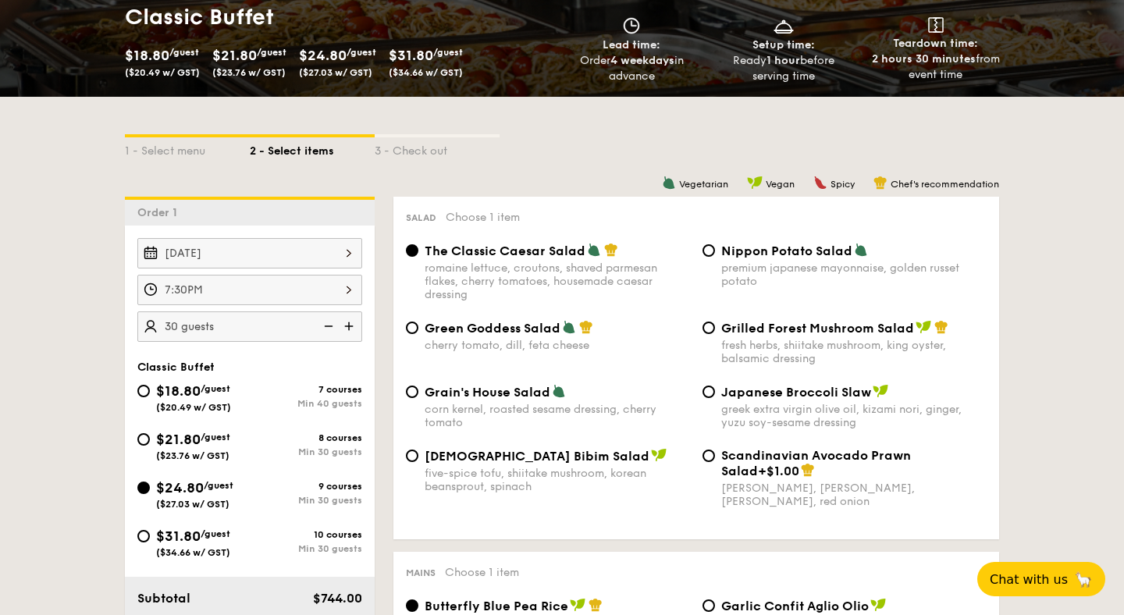
click at [506, 322] on span "Green Goddess Salad" at bounding box center [493, 328] width 136 height 15
click at [419, 322] on input "Green Goddess Salad cherry tomato, [PERSON_NAME], feta cheese" at bounding box center [412, 328] width 12 height 12
radio input "true"
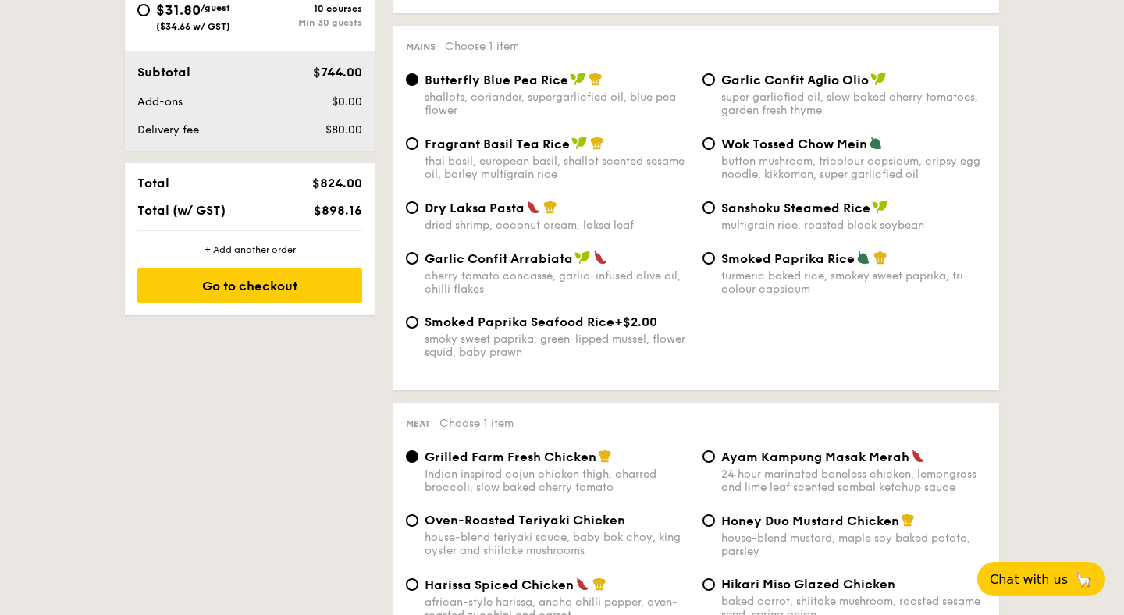
scroll to position [773, 0]
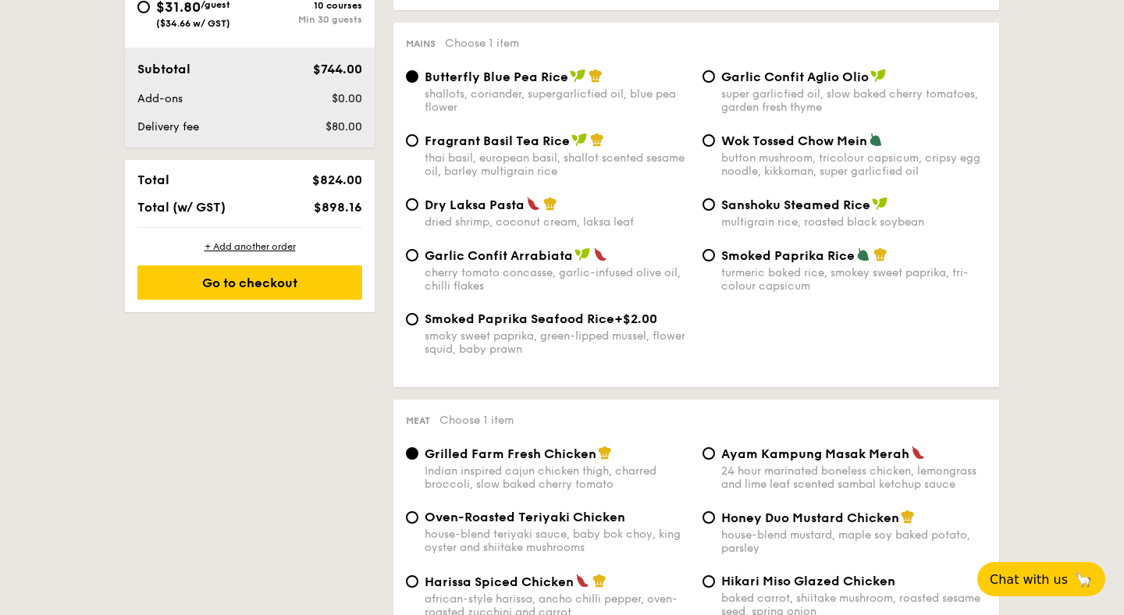
click at [809, 68] on div "Mains Choose 1 item Butterfly Blue Pea Rice shallots, coriander, supergarlicfie…" at bounding box center [697, 205] width 606 height 365
click at [796, 90] on div "Garlic Confit Aglio Olio super garlicfied oil, slow baked cherry tomatoes, gard…" at bounding box center [854, 91] width 265 height 45
click at [715, 83] on input "Garlic Confit Aglio Olio super garlicfied oil, slow baked cherry tomatoes, gard…" at bounding box center [709, 76] width 12 height 12
radio input "true"
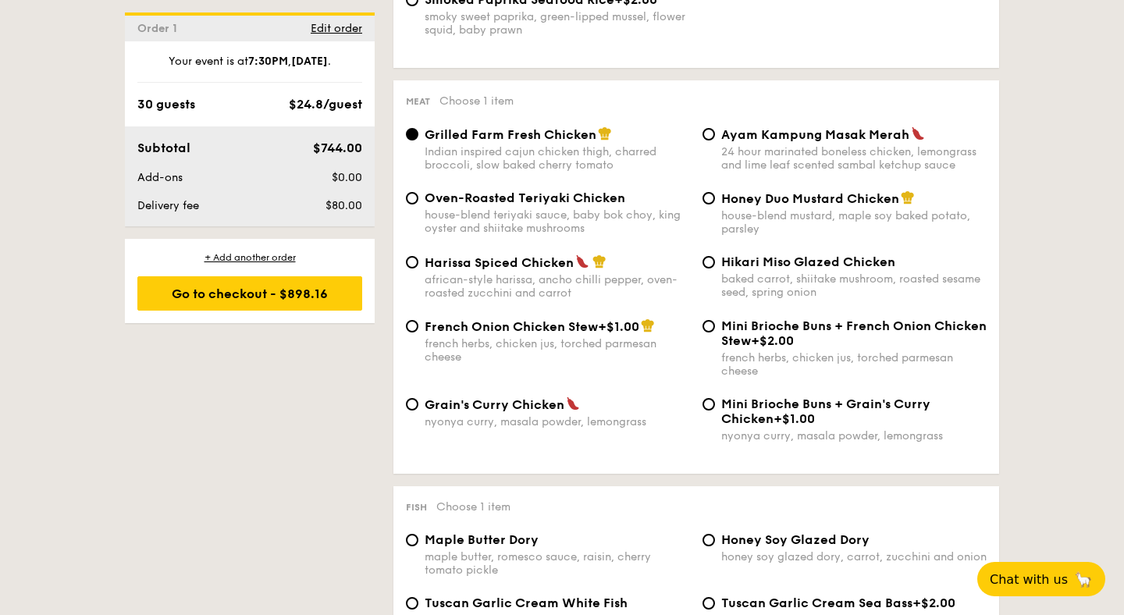
click at [555, 289] on div "african-style harissa, ancho chilli pepper, oven-roasted zucchini and carrot" at bounding box center [557, 286] width 265 height 27
click at [419, 269] on input "Harissa Spiced Chicken african-style harissa, ancho chilli pepper, oven-roasted…" at bounding box center [412, 262] width 12 height 12
radio input "true"
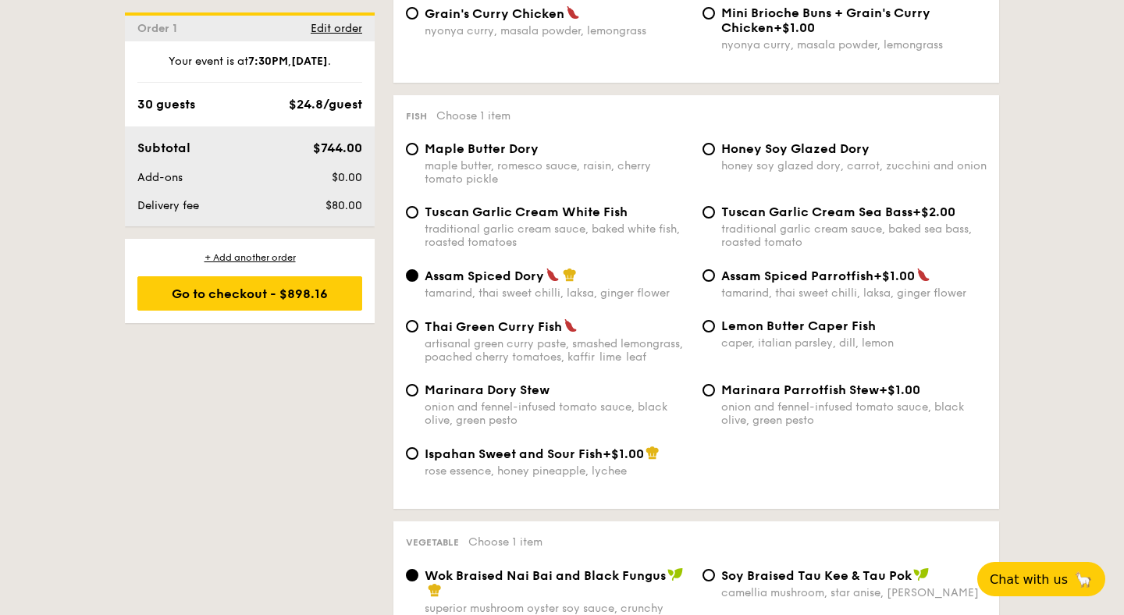
scroll to position [1488, 0]
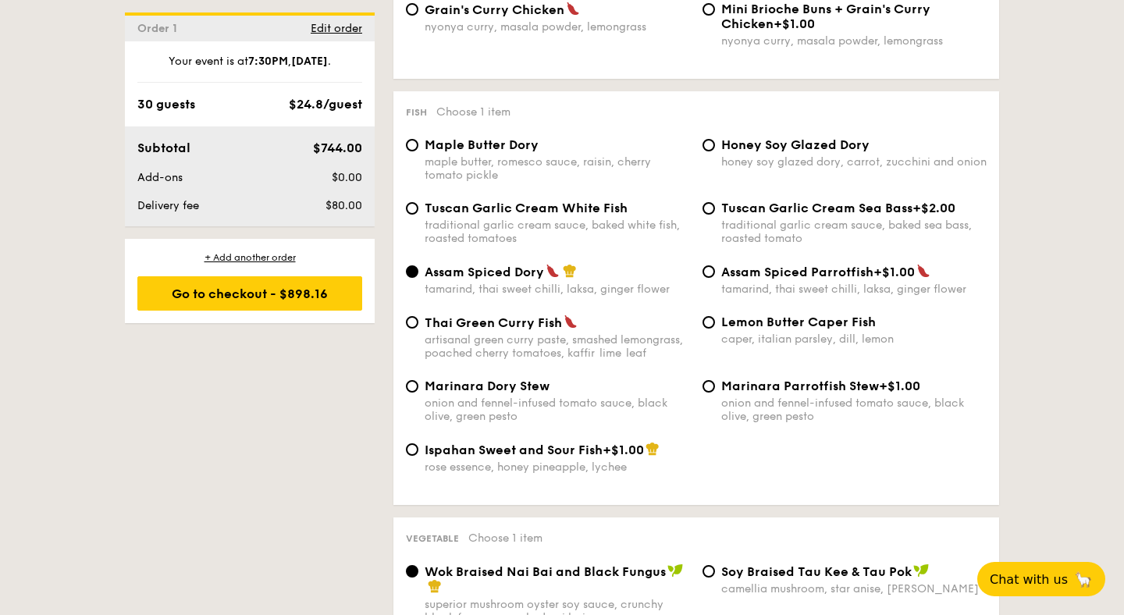
click at [557, 233] on div "traditional garlic cream sauce, baked white fish, roasted tomatoes" at bounding box center [557, 232] width 265 height 27
click at [419, 215] on input "Tuscan Garlic Cream White Fish traditional garlic cream sauce, baked white fish…" at bounding box center [412, 208] width 12 height 12
radio input "true"
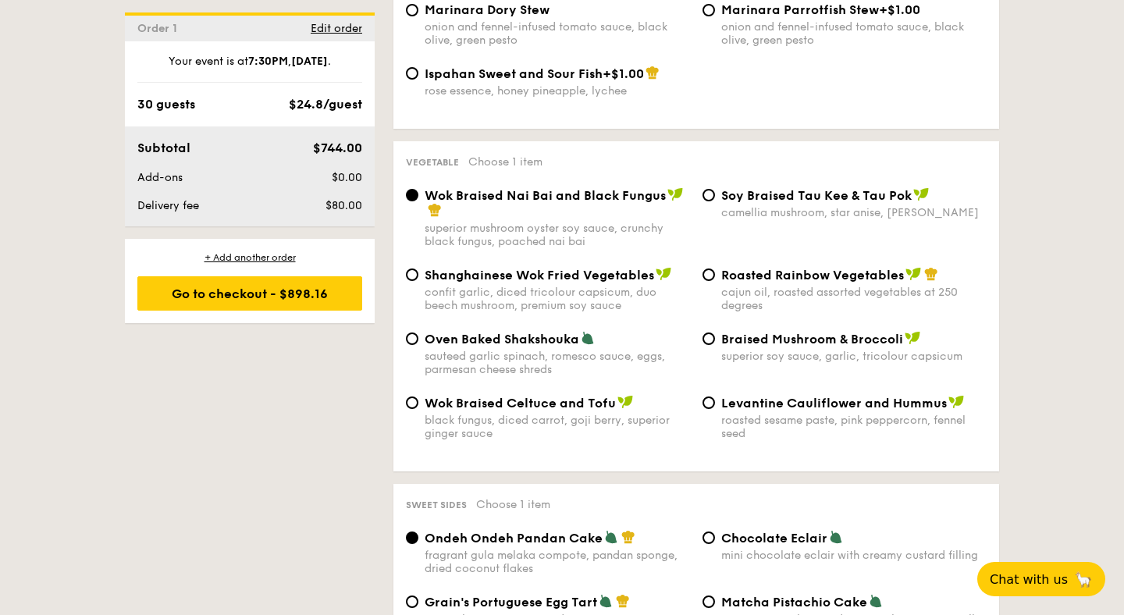
scroll to position [1866, 0]
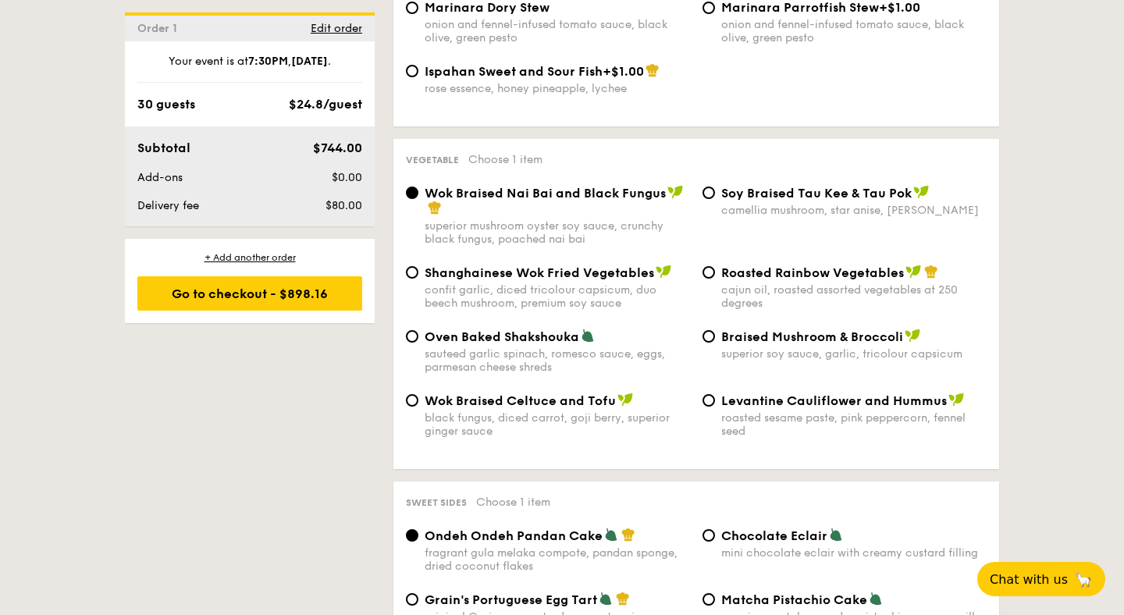
click at [729, 408] on span "Levantine Cauliflower and Hummus" at bounding box center [835, 401] width 226 height 15
click at [715, 407] on input "Levantine Cauliflower and Hummus roasted sesame paste, pink peppercorn, fennel …" at bounding box center [709, 400] width 12 height 12
radio input "true"
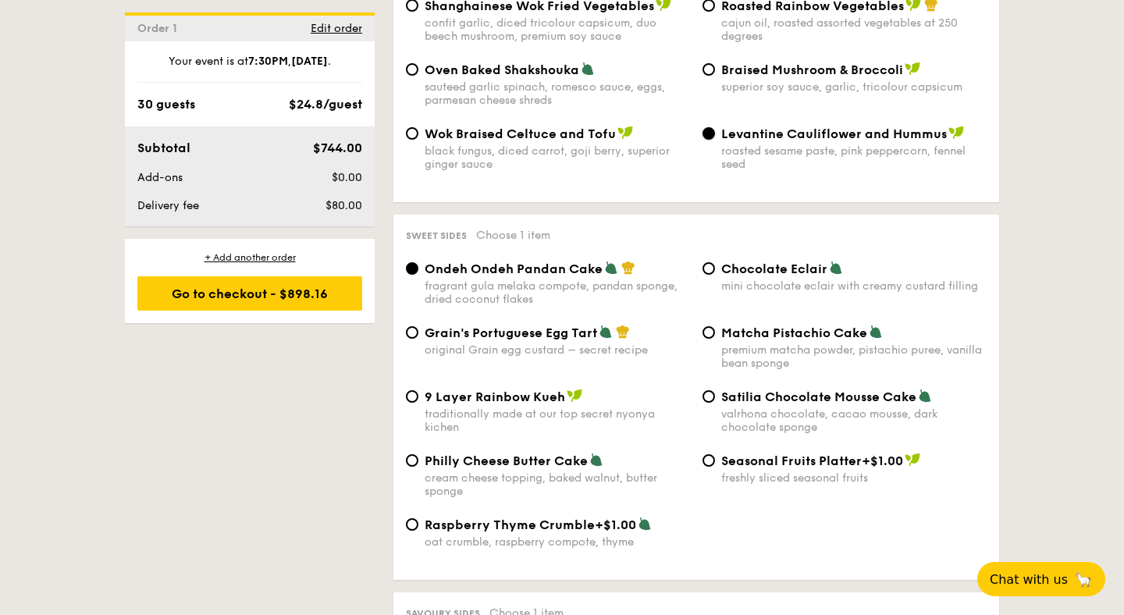
scroll to position [2138, 0]
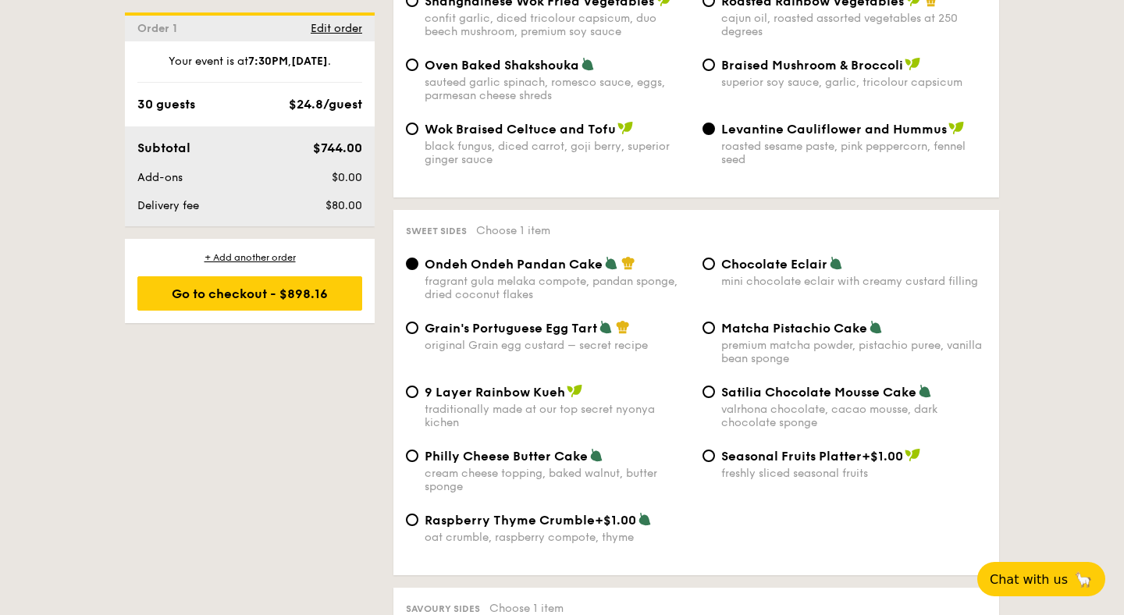
click at [760, 288] on div "mini chocolate eclair with creamy custard filling" at bounding box center [854, 281] width 265 height 13
click at [715, 270] on input "Chocolate Eclair mini chocolate eclair with creamy custard filling" at bounding box center [709, 264] width 12 height 12
radio input "true"
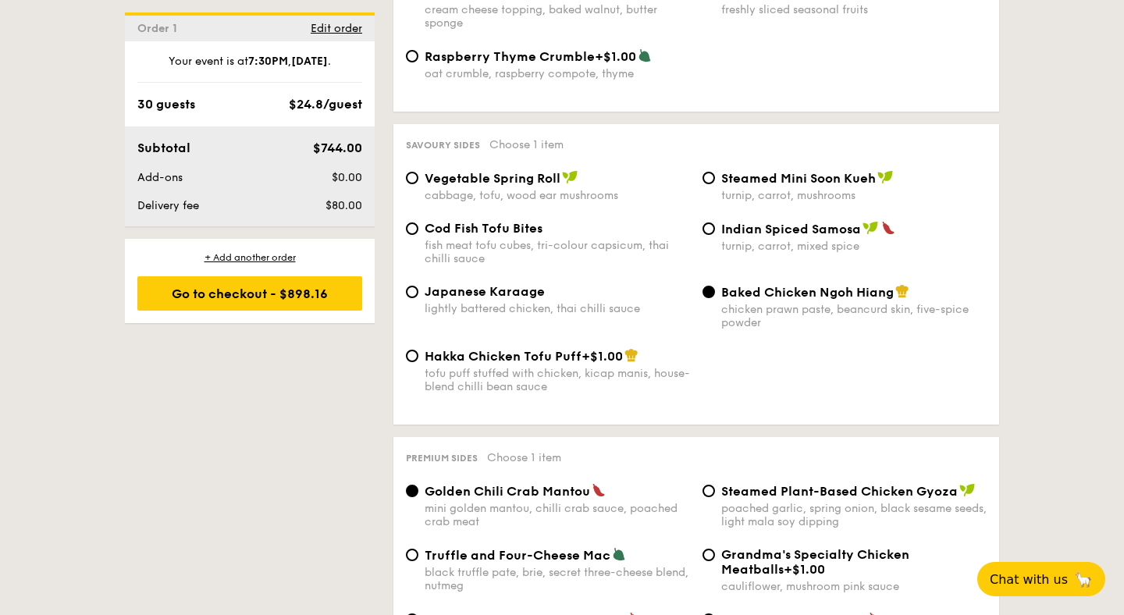
scroll to position [2603, 0]
click at [537, 201] on div "cabbage, tofu, wood ear mushrooms" at bounding box center [557, 194] width 265 height 13
click at [419, 184] on input "Vegetable Spring Roll cabbage, tofu, wood ear mushrooms" at bounding box center [412, 177] width 12 height 12
radio input "true"
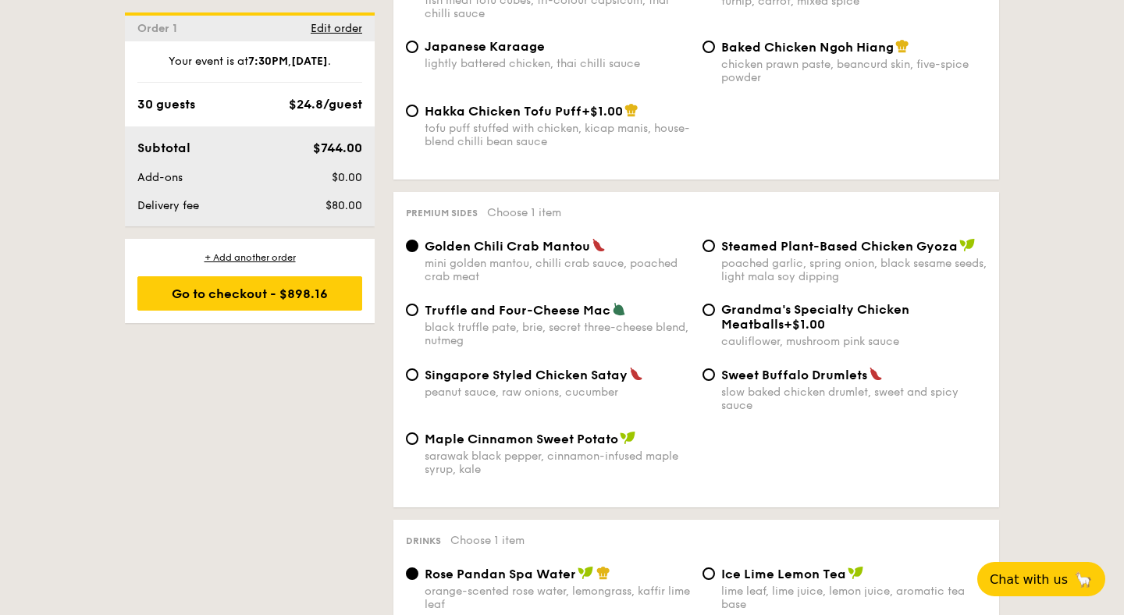
scroll to position [2917, 0]
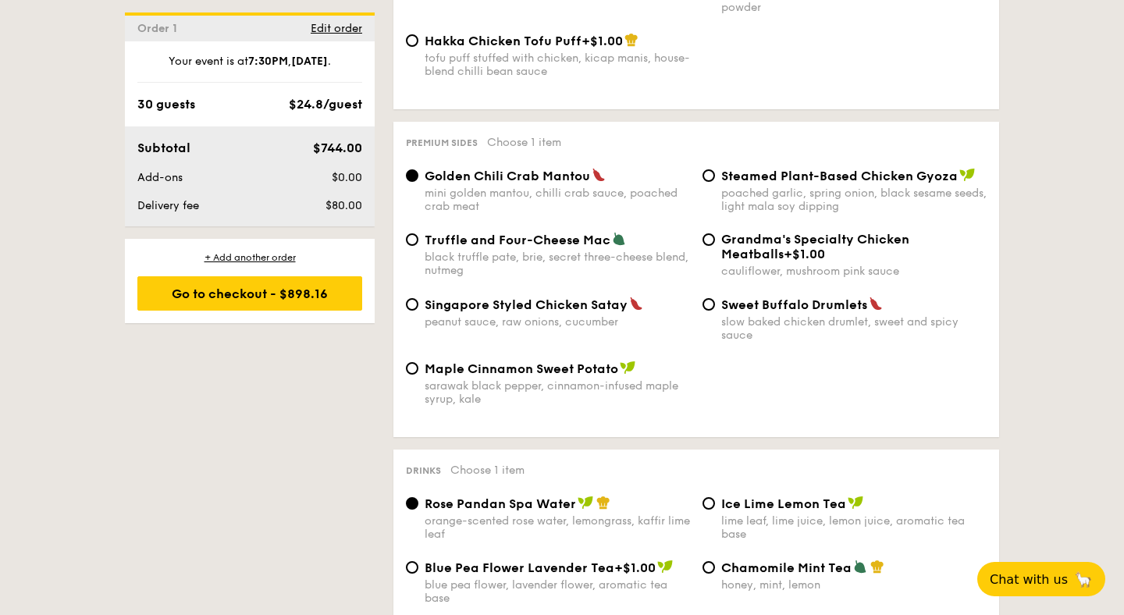
click at [773, 213] on div "poached garlic, spring onion, black sesame seeds, light mala soy dipping" at bounding box center [854, 200] width 265 height 27
click at [715, 182] on input "Steamed Plant-Based Chicken Gyoza poached garlic, spring onion, black sesame se…" at bounding box center [709, 175] width 12 height 12
radio input "true"
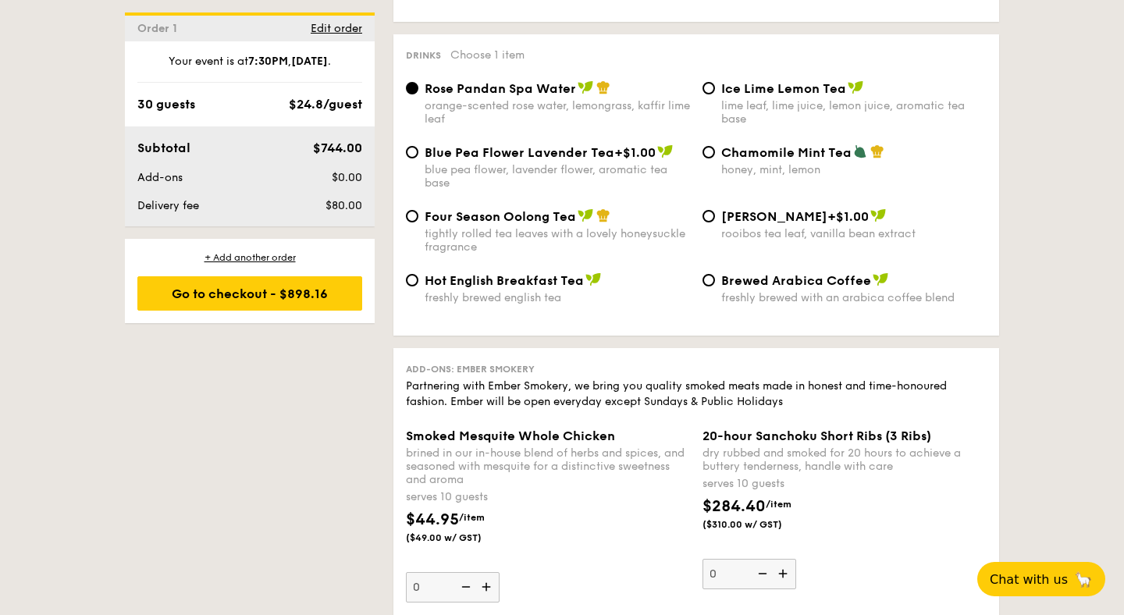
scroll to position [3321, 0]
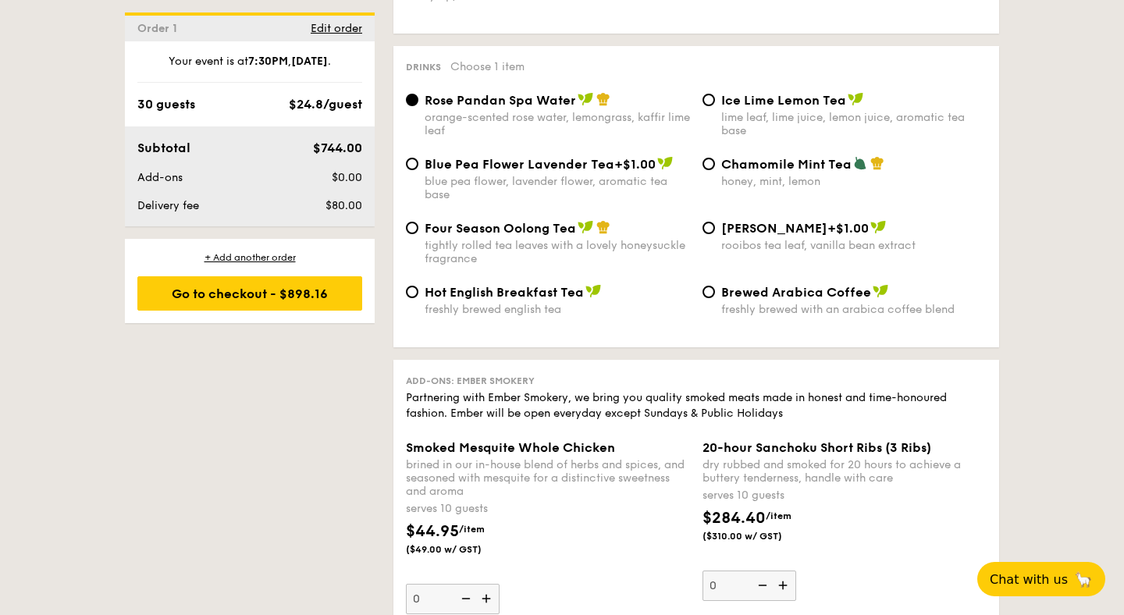
click at [795, 137] on div "lime leaf, lime juice, lemon juice, aromatic tea base" at bounding box center [854, 124] width 265 height 27
click at [715, 106] on input "Ice Lime Lemon Tea lime leaf, lime juice, lemon juice, aromatic tea base" at bounding box center [709, 100] width 12 height 12
radio input "true"
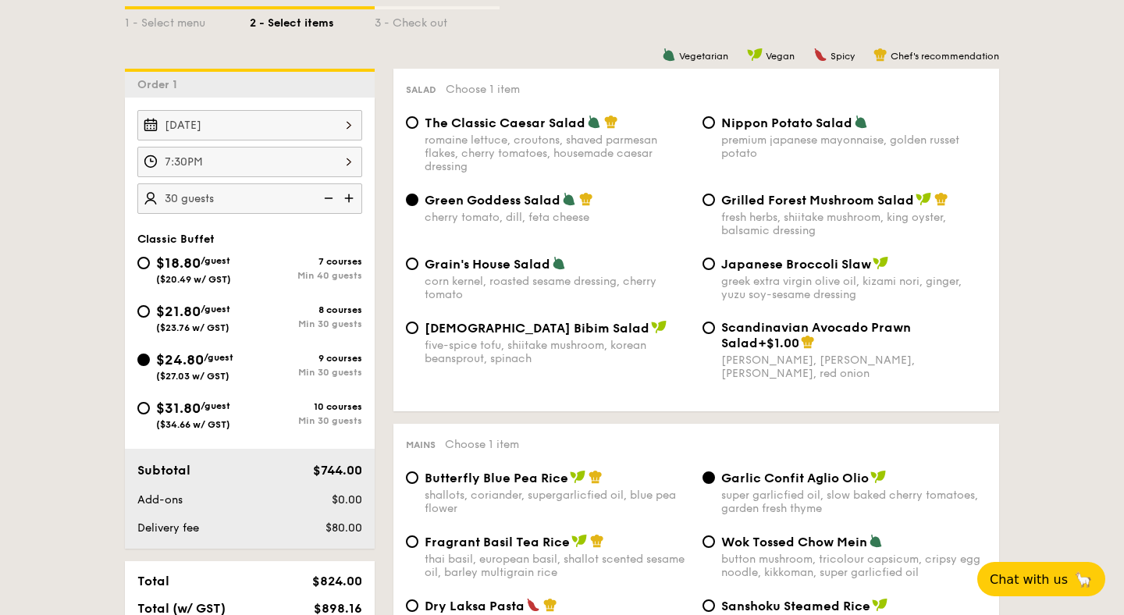
scroll to position [369, 0]
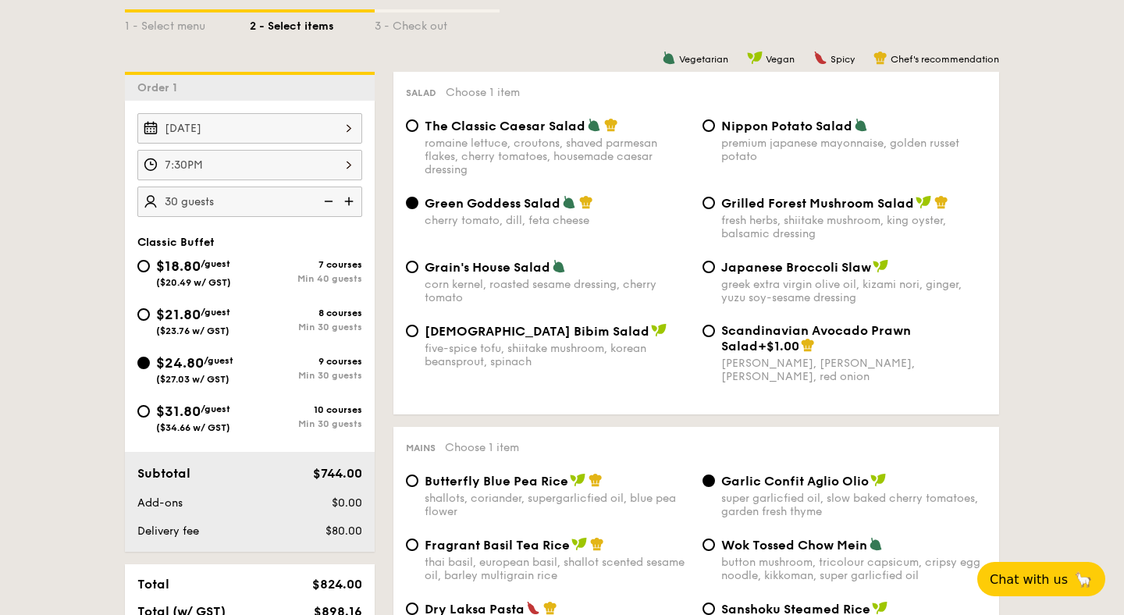
click at [293, 411] on div "10 courses" at bounding box center [306, 409] width 112 height 11
click at [150, 411] on input "$31.80 /guest ($34.66 w/ GST) 10 courses Min 30 guests" at bounding box center [143, 411] width 12 height 12
radio input "true"
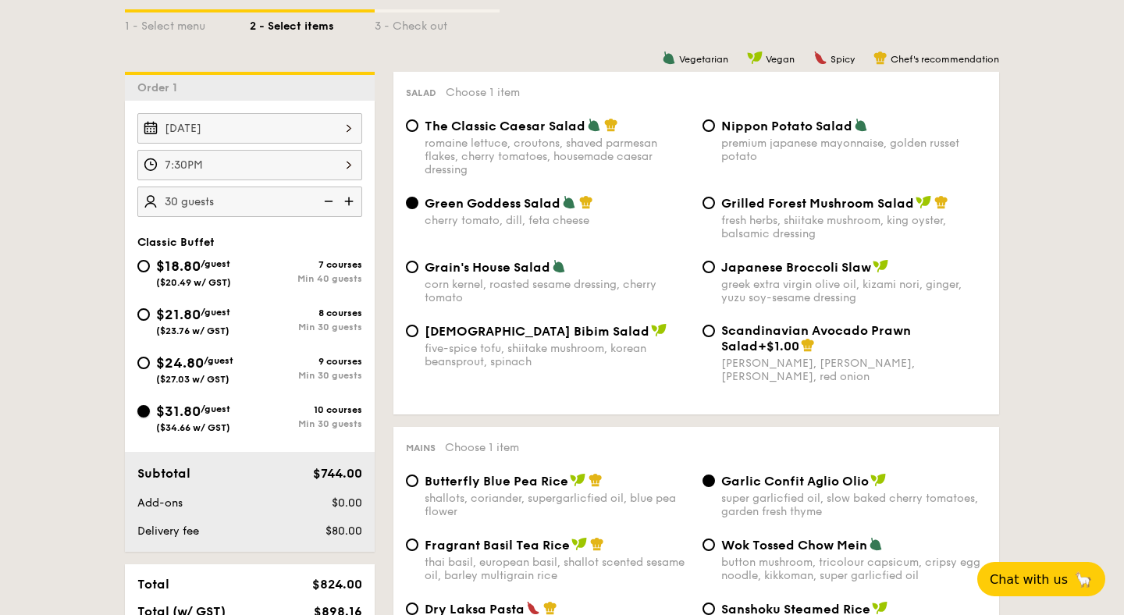
radio input "true"
radio input "false"
radio input "true"
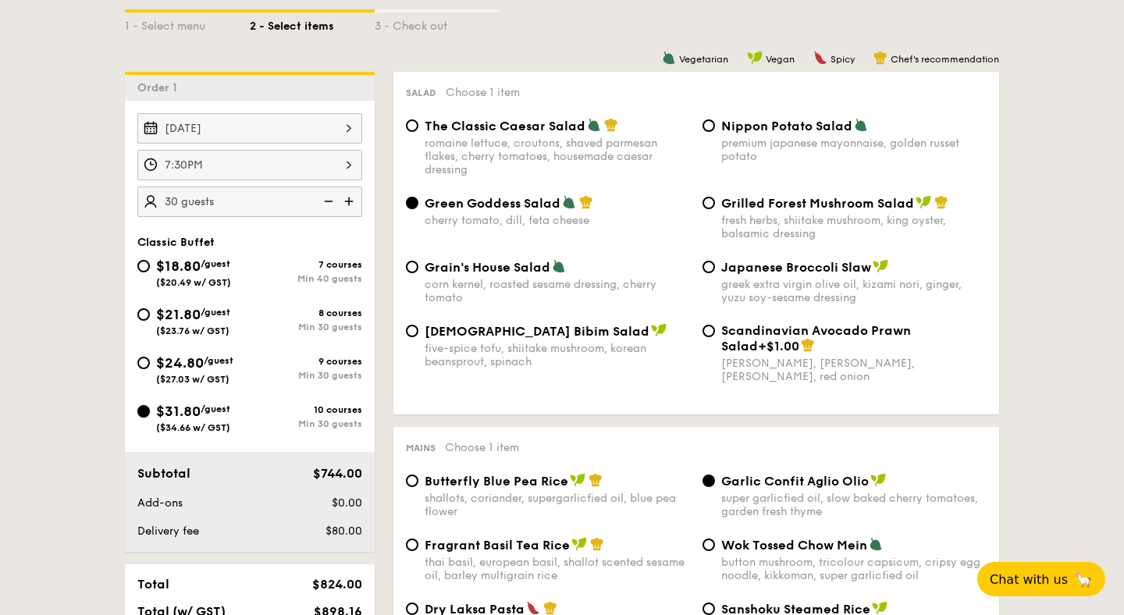
radio input "true"
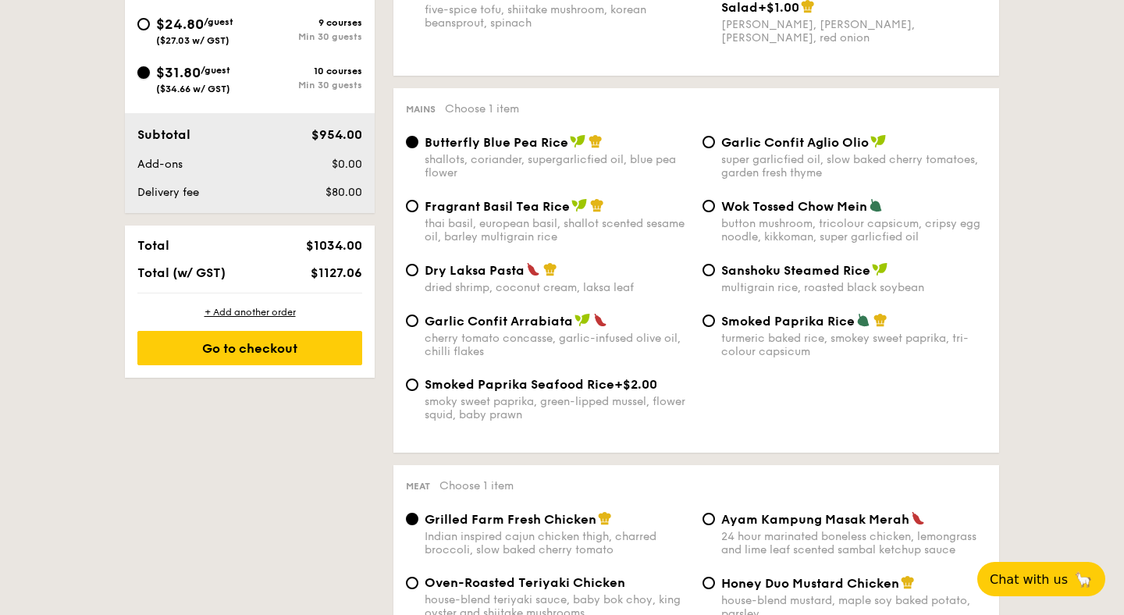
scroll to position [0, 0]
